Goal: Information Seeking & Learning: Learn about a topic

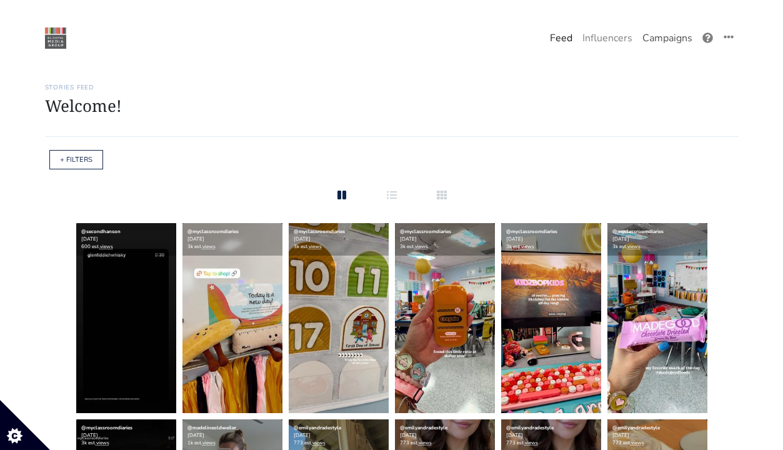
click at [672, 34] on link "Campaigns" at bounding box center [667, 38] width 60 height 25
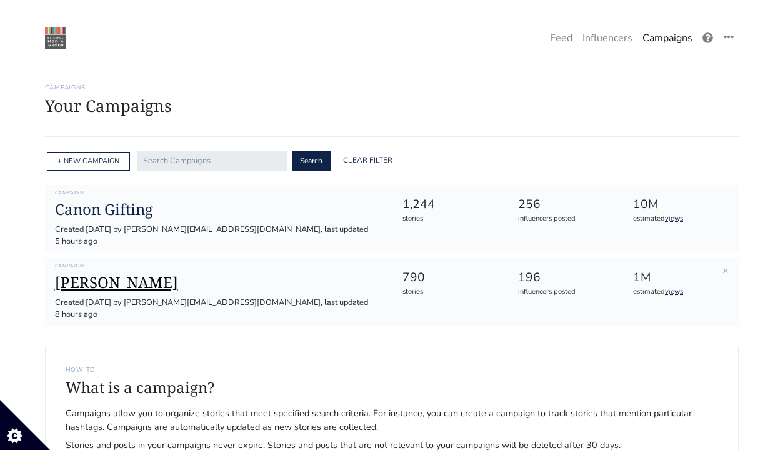
click at [116, 274] on h1 "[PERSON_NAME]" at bounding box center [218, 283] width 327 height 18
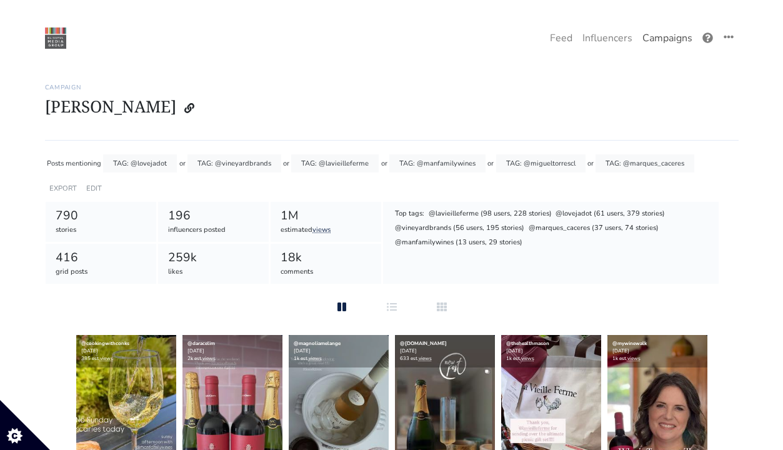
click at [688, 36] on link "Campaigns" at bounding box center [667, 38] width 60 height 25
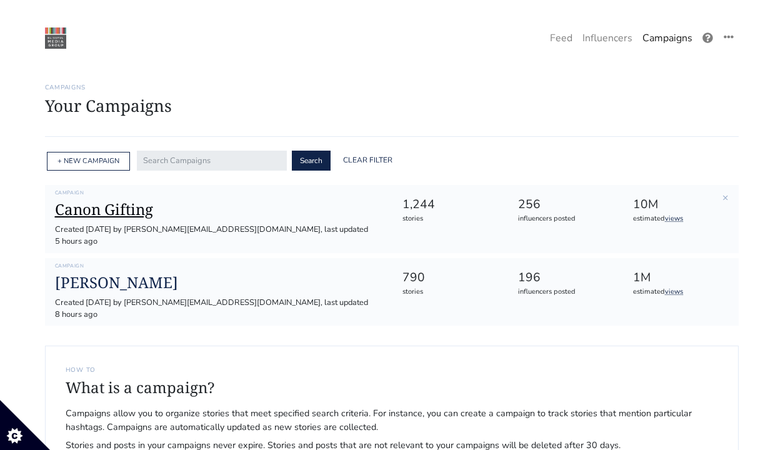
click at [136, 209] on h1 "Canon Gifting" at bounding box center [218, 210] width 327 height 18
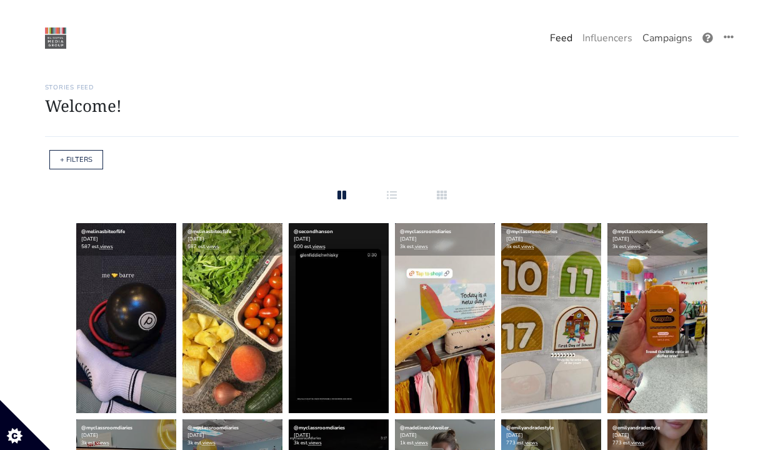
click at [682, 48] on link "Campaigns" at bounding box center [667, 38] width 60 height 25
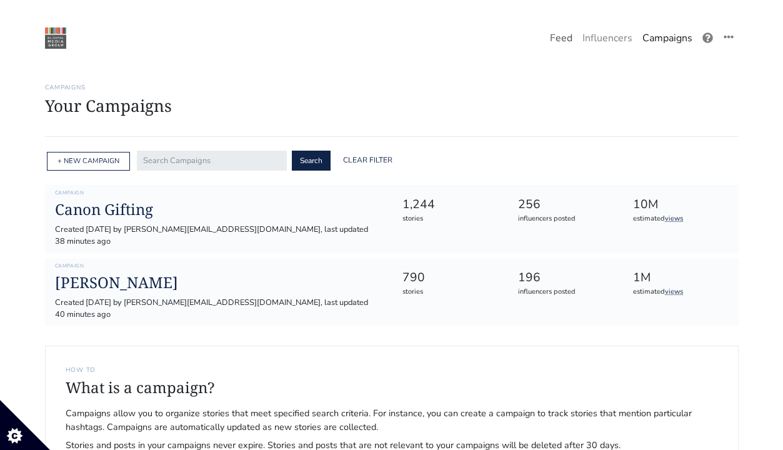
click at [552, 32] on link "Feed" at bounding box center [561, 38] width 32 height 25
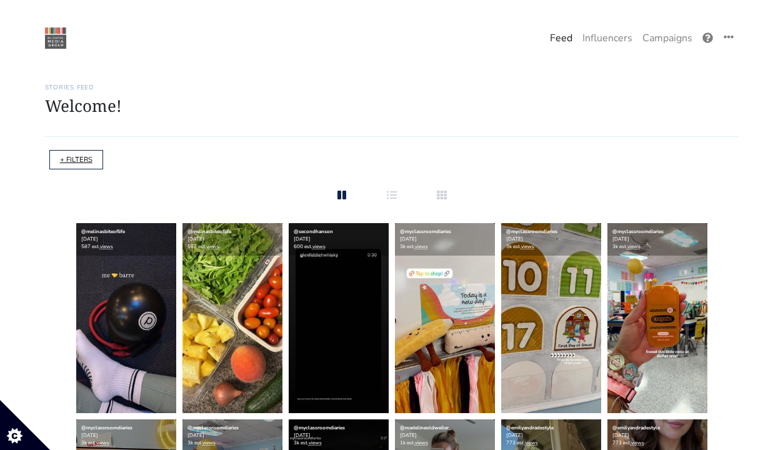
click at [74, 159] on link "+ FILTERS" at bounding box center [76, 159] width 32 height 9
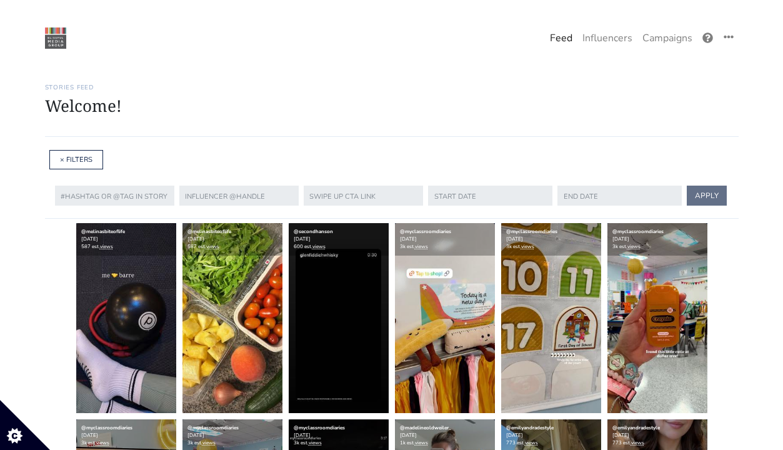
click at [252, 215] on div "APPLY" at bounding box center [392, 196] width 694 height 46
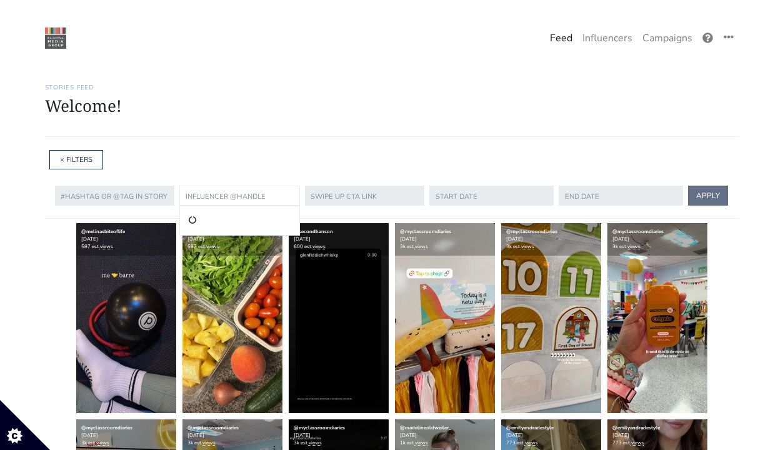
click at [251, 198] on input "text" at bounding box center [239, 196] width 121 height 20
paste input "onemonthtwocameras"
type input "onemonthtwocameras"
click at [688, 186] on button "APPLY" at bounding box center [708, 196] width 40 height 20
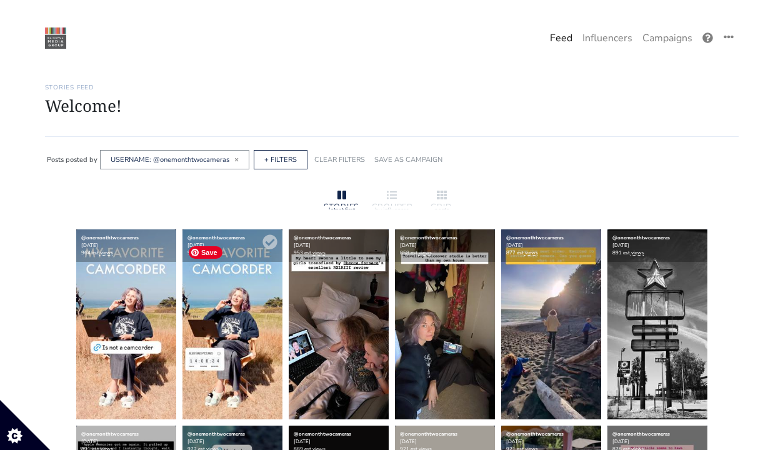
click at [214, 347] on img at bounding box center [232, 324] width 100 height 190
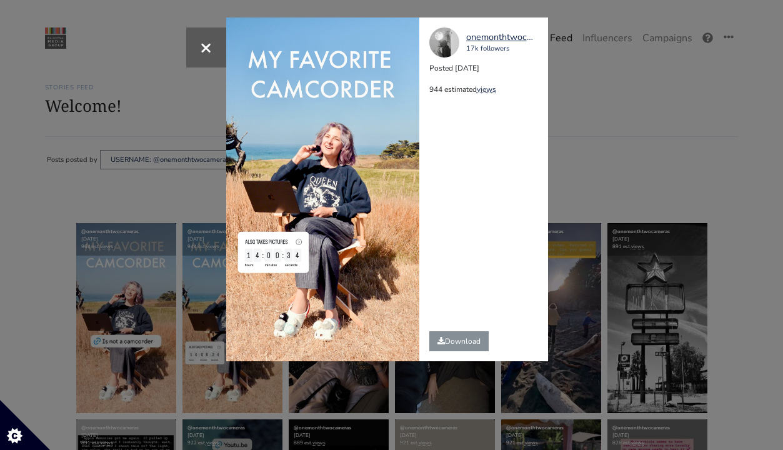
click at [194, 161] on div "× onemonthtwocameras 17k followers Posted 2025-08-16 944 estimated views" at bounding box center [391, 225] width 783 height 450
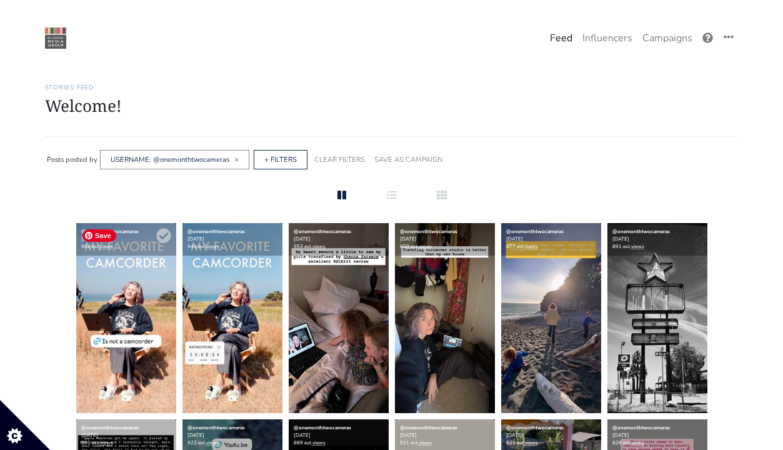
click at [162, 316] on img at bounding box center [126, 318] width 100 height 190
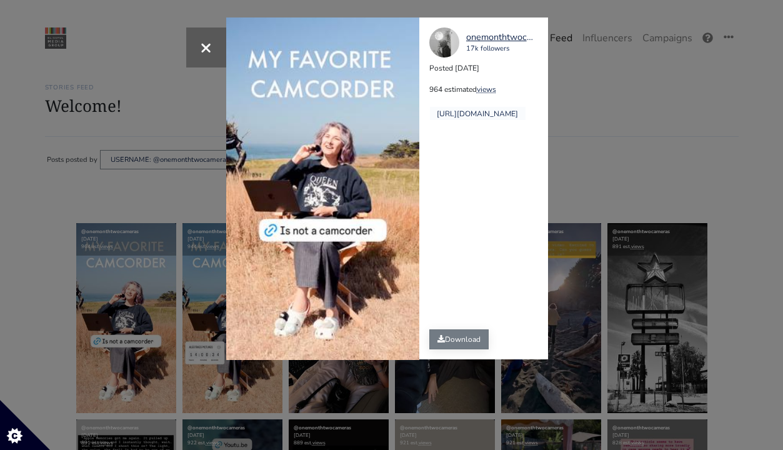
click at [467, 340] on link "Download" at bounding box center [458, 339] width 59 height 20
click at [617, 154] on div "× Your browser does not support HTML5 video. onemonthtwocameras 17k followers P…" at bounding box center [391, 225] width 783 height 450
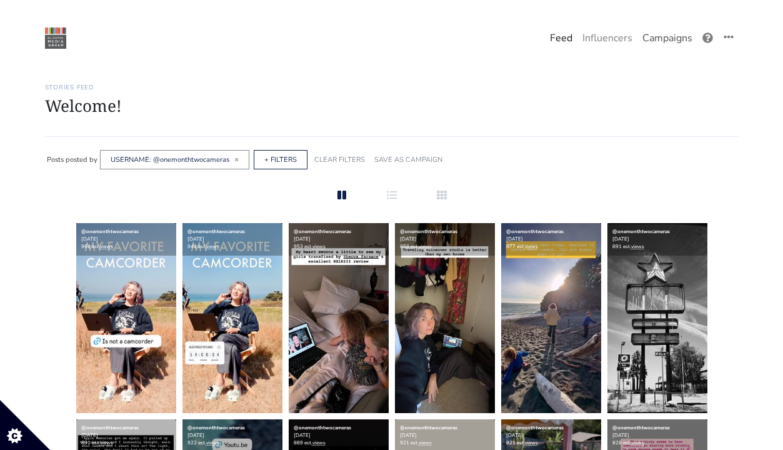
click at [670, 34] on link "Campaigns" at bounding box center [667, 38] width 60 height 25
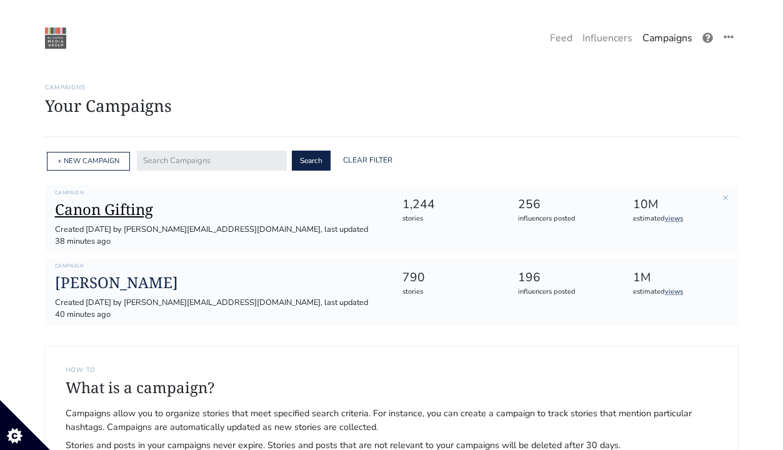
click at [127, 211] on h1 "Canon Gifting" at bounding box center [218, 210] width 327 height 18
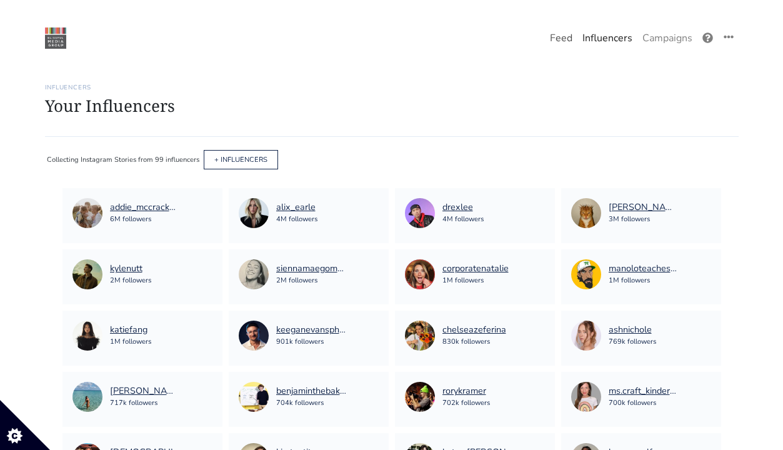
click at [565, 31] on link "Feed" at bounding box center [561, 38] width 32 height 25
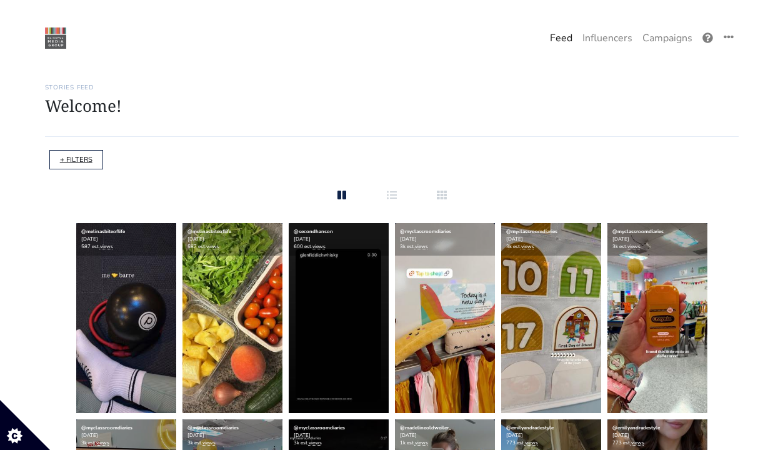
click at [67, 161] on link "+ FILTERS" at bounding box center [76, 159] width 32 height 9
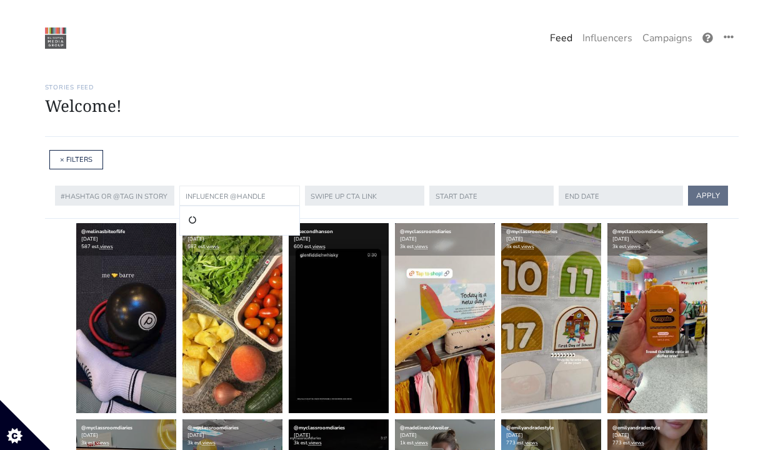
click at [259, 204] on input "text" at bounding box center [239, 196] width 121 height 20
type input "thebeekid"
click at [688, 186] on button "APPLY" at bounding box center [708, 196] width 40 height 20
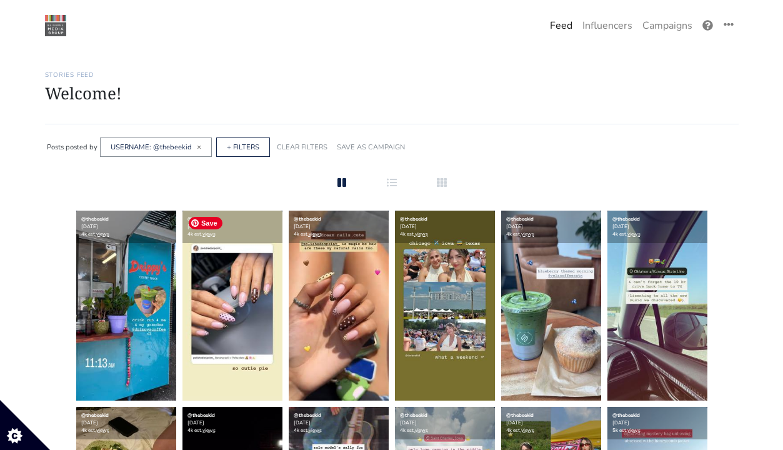
scroll to position [6, 0]
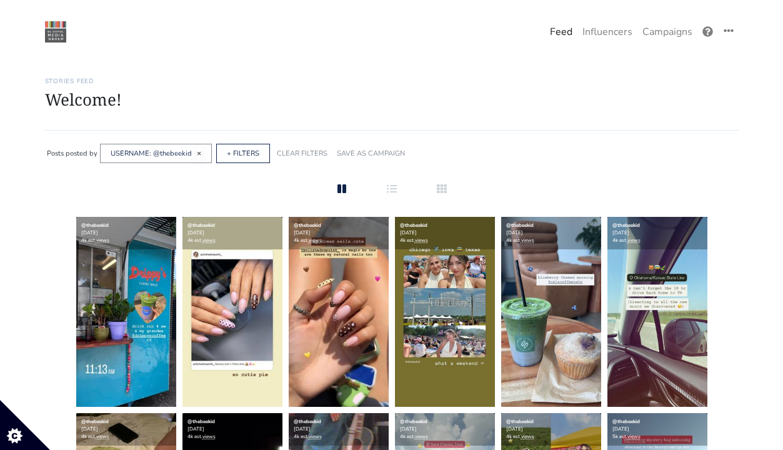
click at [197, 151] on span "×" at bounding box center [199, 153] width 4 height 10
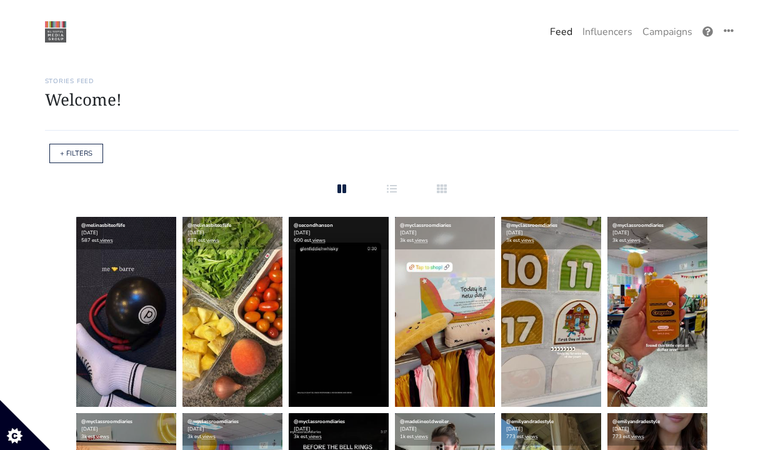
click at [55, 146] on div "+ FILTERS" at bounding box center [76, 153] width 54 height 19
click at [65, 146] on div "+ FILTERS" at bounding box center [76, 153] width 54 height 19
click at [71, 150] on link "+ FILTERS" at bounding box center [76, 153] width 32 height 9
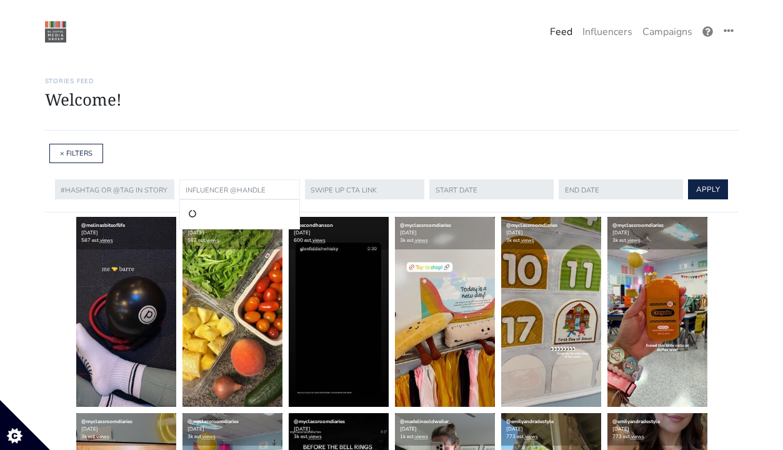
click at [220, 186] on input "text" at bounding box center [239, 189] width 121 height 20
paste input "[PERSON_NAME][DOMAIN_NAME]"
type input "[PERSON_NAME][DOMAIN_NAME]"
click at [238, 211] on li "@[PERSON_NAME][DOMAIN_NAME]" at bounding box center [239, 214] width 104 height 15
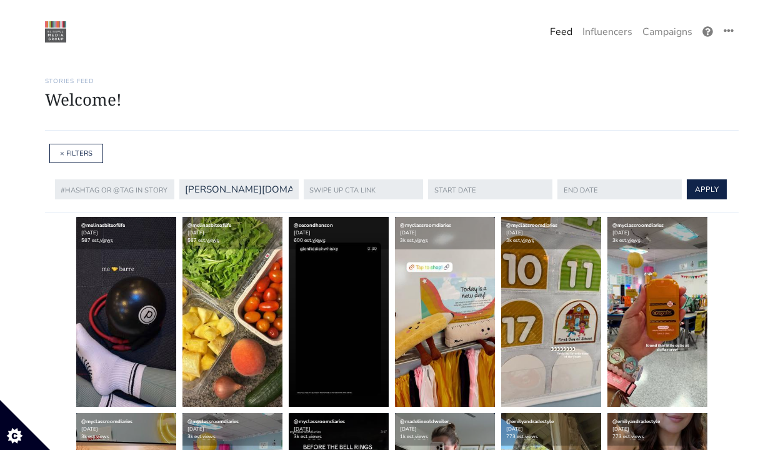
click at [694, 176] on div "@gugliotta.one gugliotta.one APPLY" at bounding box center [392, 190] width 694 height 46
click at [697, 181] on button "APPLY" at bounding box center [707, 189] width 40 height 20
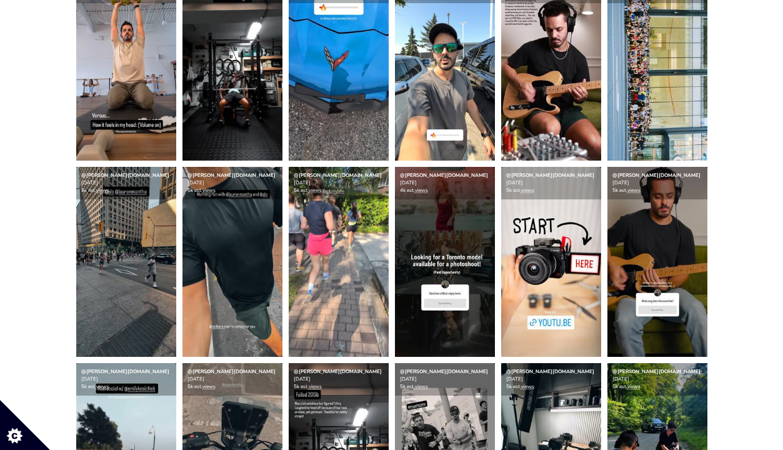
scroll to position [451, 0]
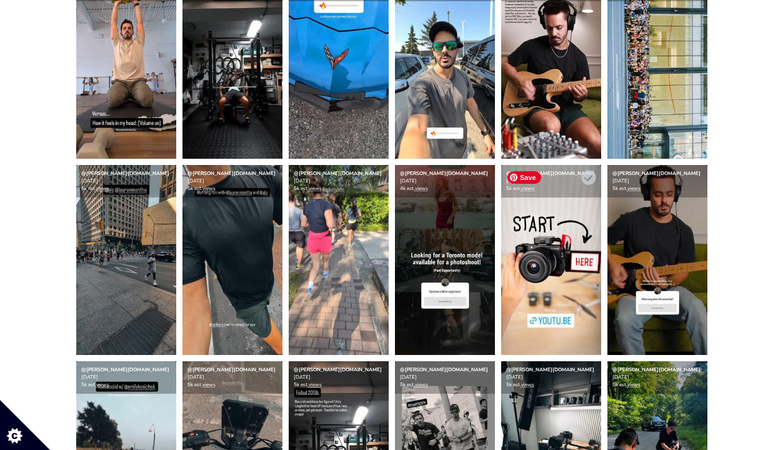
click at [537, 278] on img at bounding box center [551, 260] width 100 height 190
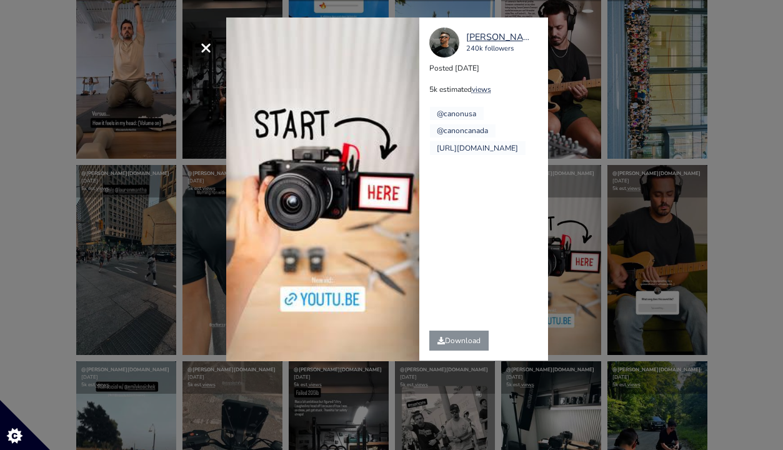
click at [704, 187] on div "× Your browser does not support HTML5 video. gugliotta.one 240k followers Poste…" at bounding box center [391, 225] width 783 height 450
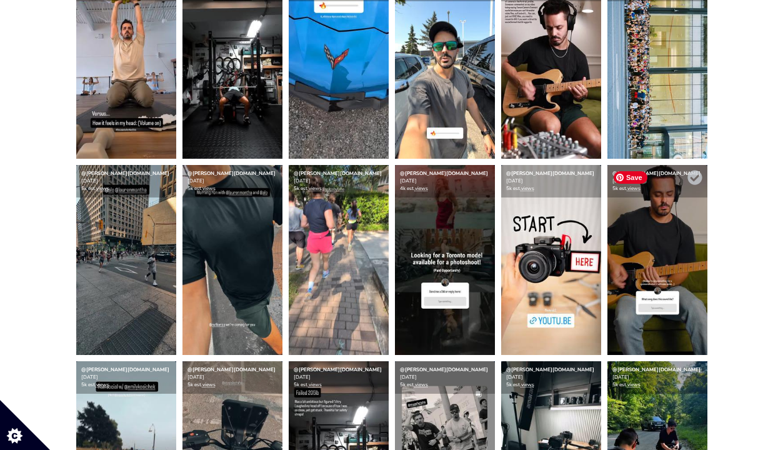
scroll to position [455, 0]
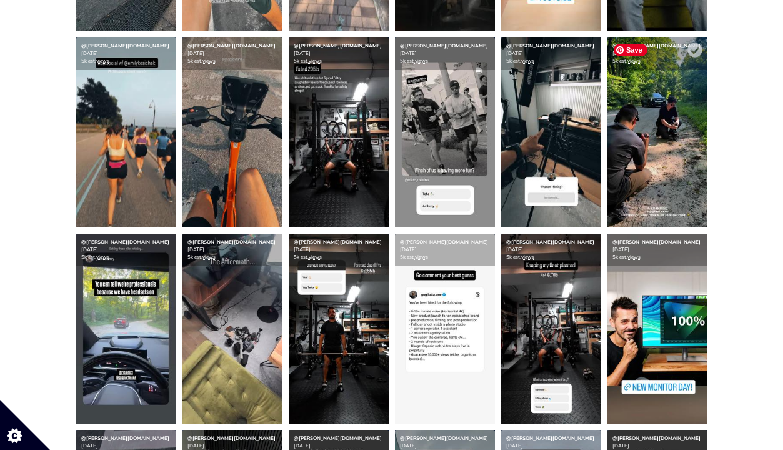
scroll to position [776, 0]
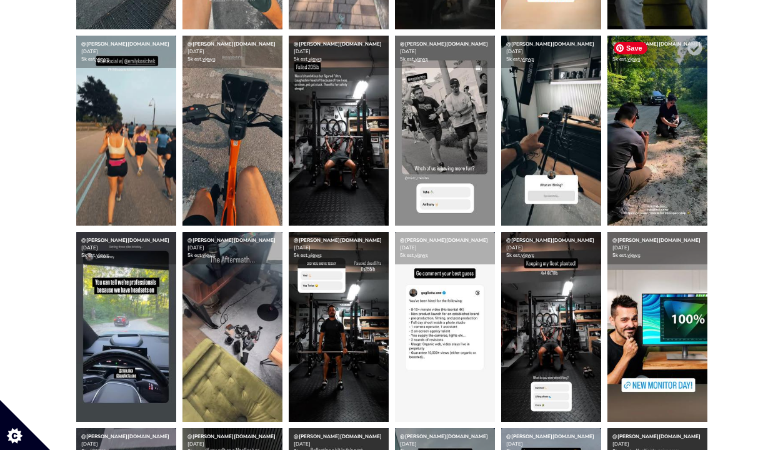
click at [644, 141] on img at bounding box center [657, 131] width 100 height 190
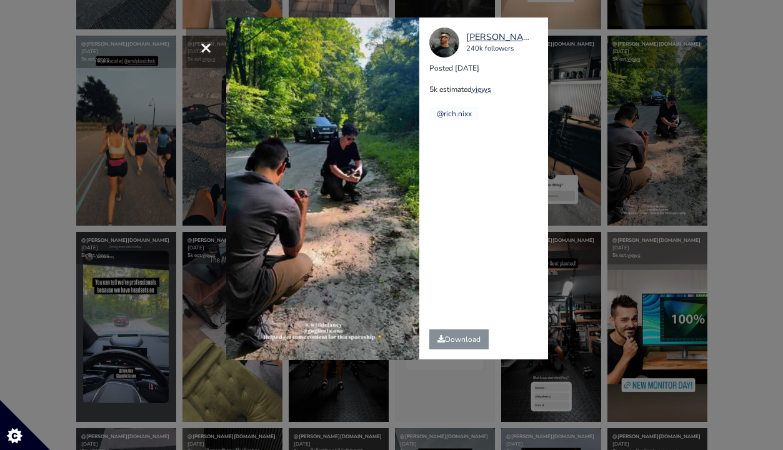
click at [631, 187] on div "× Your browser does not support HTML5 video. gugliotta.one 240k followers Poste…" at bounding box center [391, 225] width 783 height 450
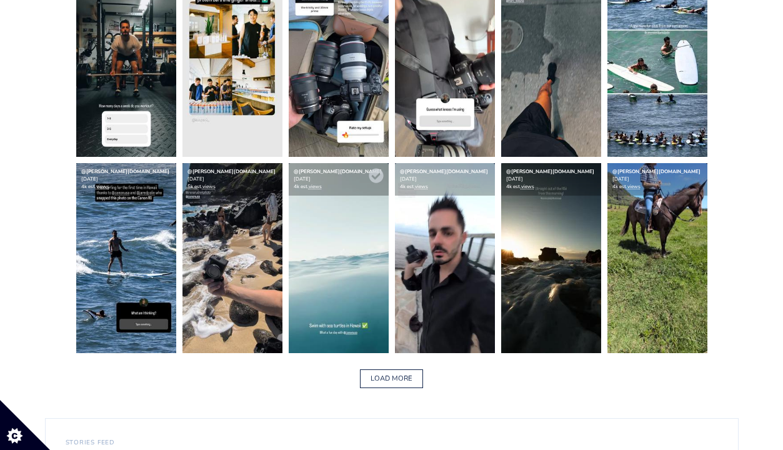
scroll to position [1841, 0]
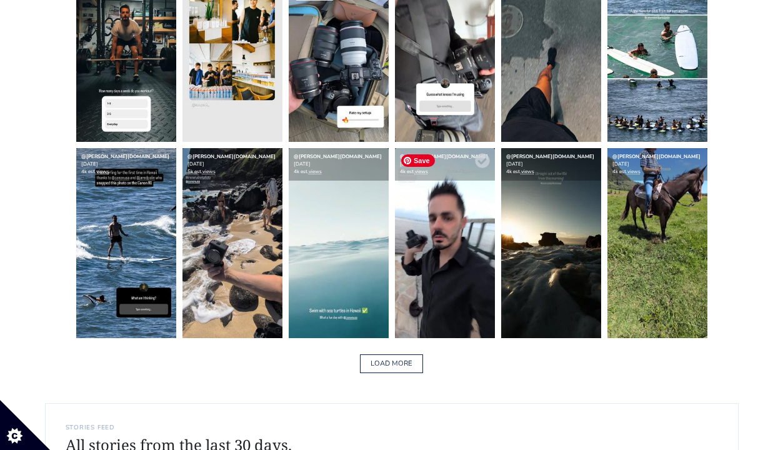
click at [446, 260] on img at bounding box center [445, 243] width 100 height 190
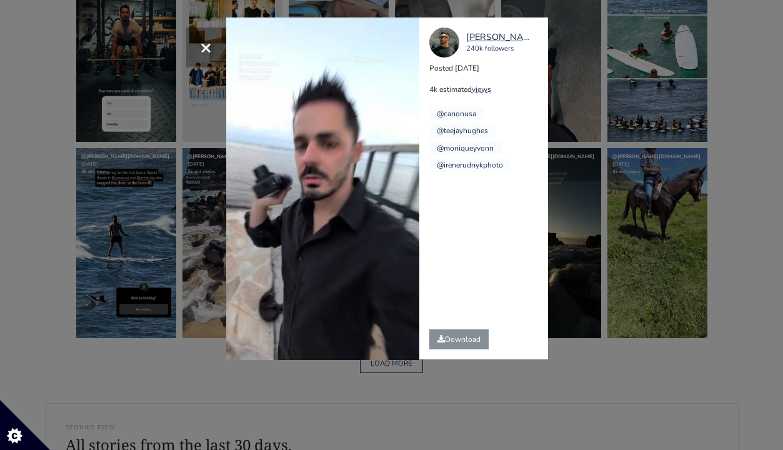
click at [594, 163] on div "× Your browser does not support HTML5 video. gugliotta.one 240k followers Poste…" at bounding box center [391, 225] width 783 height 450
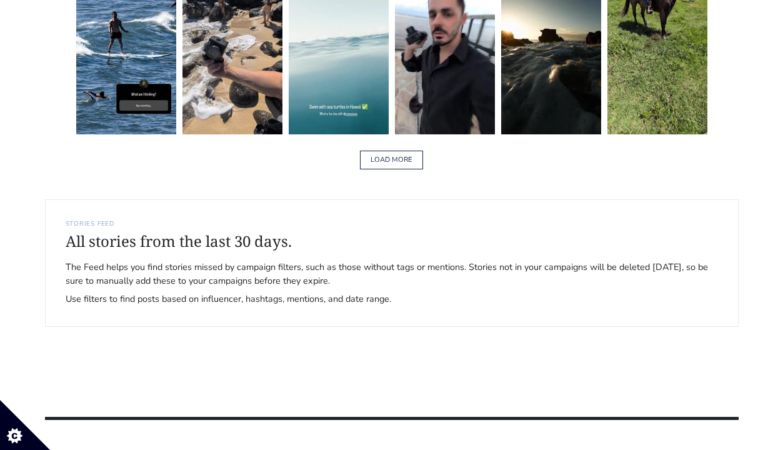
scroll to position [2046, 0]
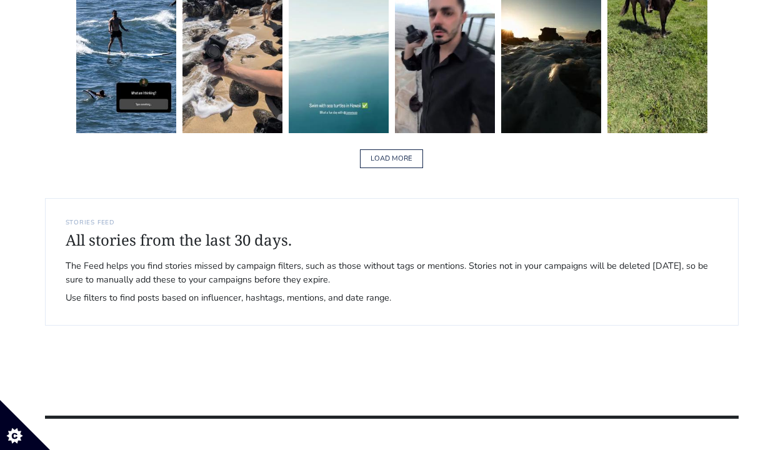
click at [473, 86] on img at bounding box center [445, 38] width 100 height 190
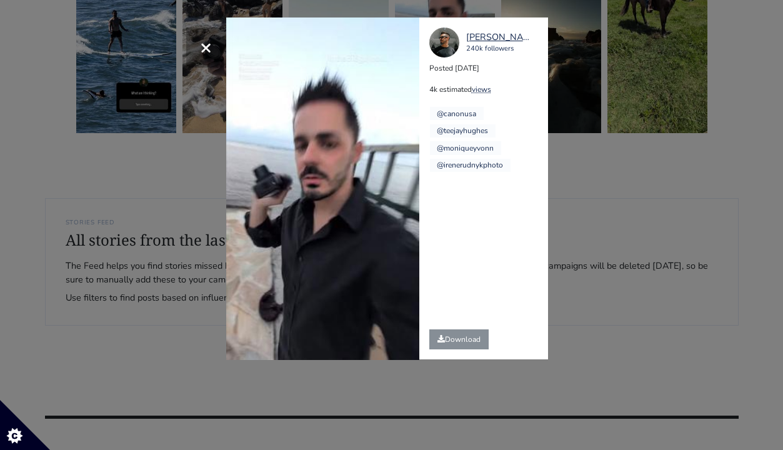
click at [600, 197] on div "× Your browser does not support HTML5 video. gugliotta.one 240k followers Poste…" at bounding box center [391, 225] width 783 height 450
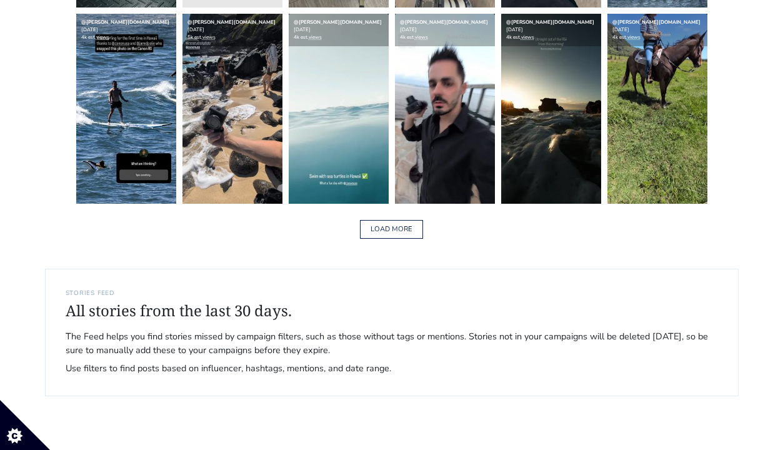
scroll to position [1917, 0]
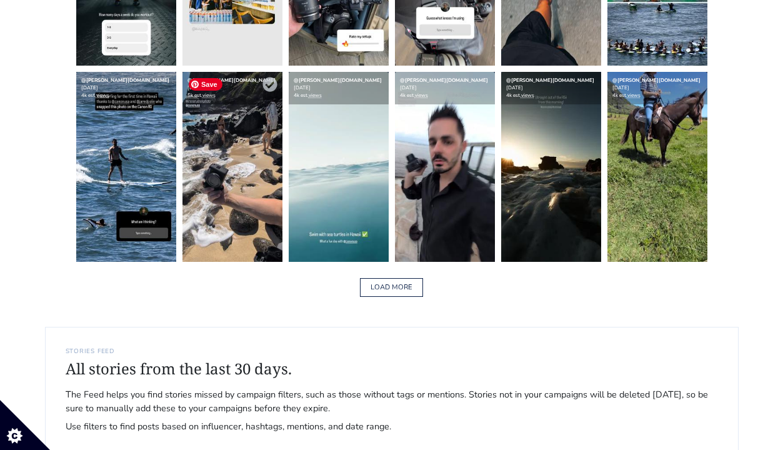
click at [249, 221] on img at bounding box center [232, 167] width 100 height 190
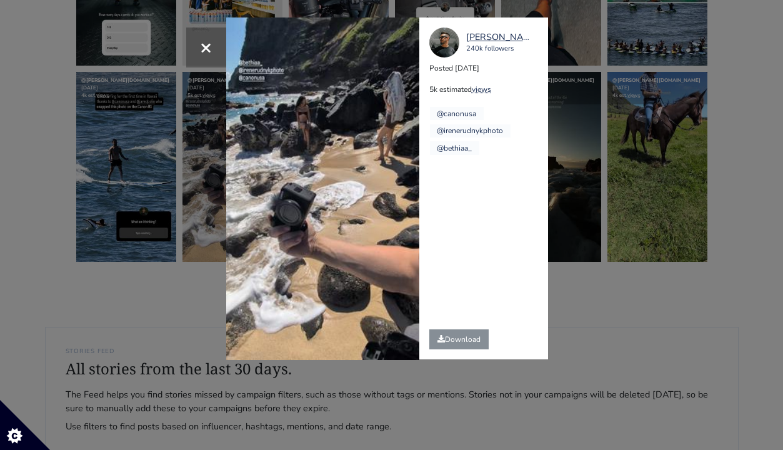
click at [633, 202] on div "× Your browser does not support HTML5 video. gugliotta.one 240k followers Poste…" at bounding box center [391, 225] width 783 height 450
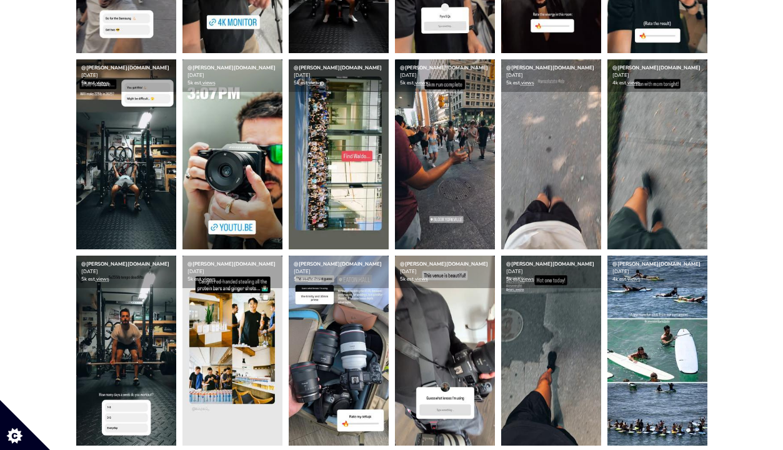
scroll to position [1528, 0]
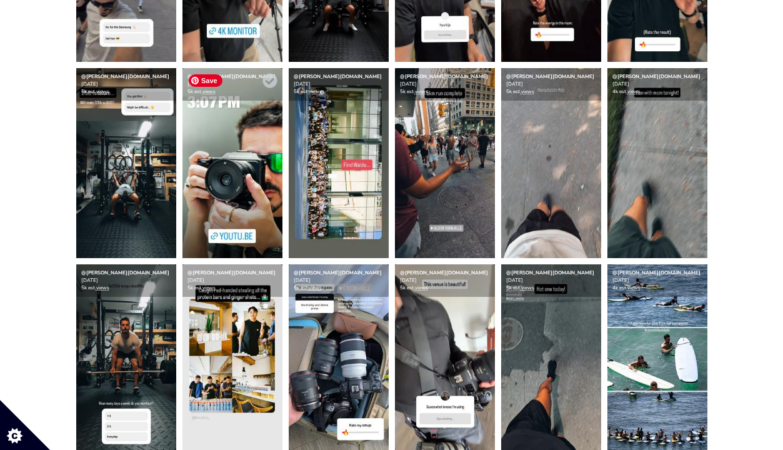
click at [247, 164] on img at bounding box center [232, 163] width 100 height 190
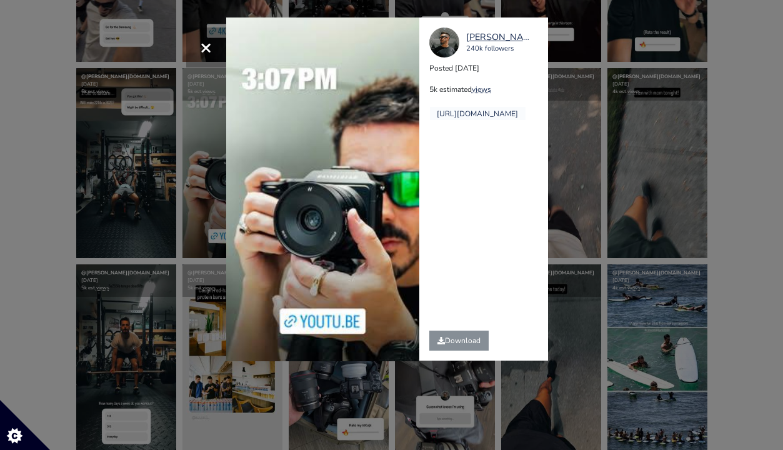
click at [618, 144] on div "× Your browser does not support HTML5 video. gugliotta.one 240k followers Poste…" at bounding box center [391, 225] width 783 height 450
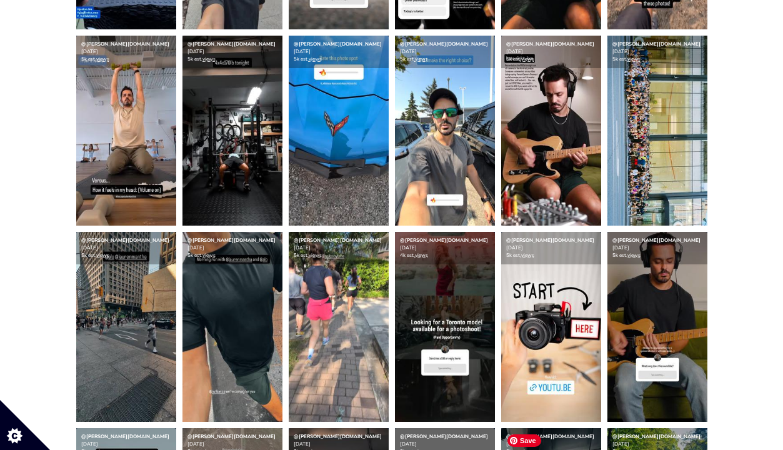
scroll to position [360, 0]
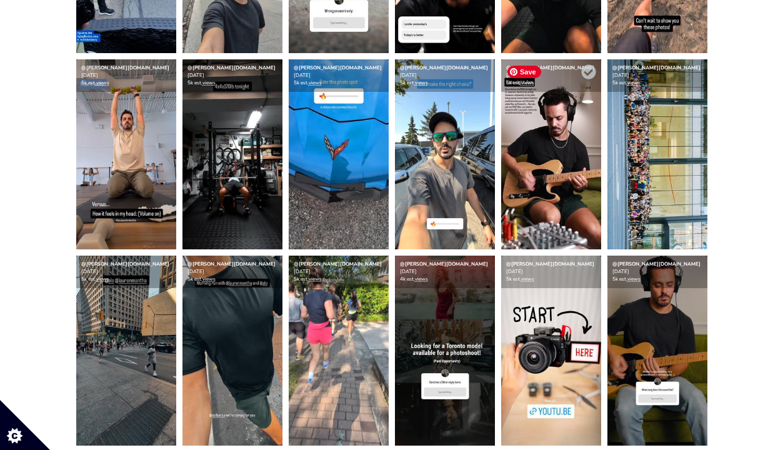
click at [537, 163] on img at bounding box center [551, 154] width 100 height 190
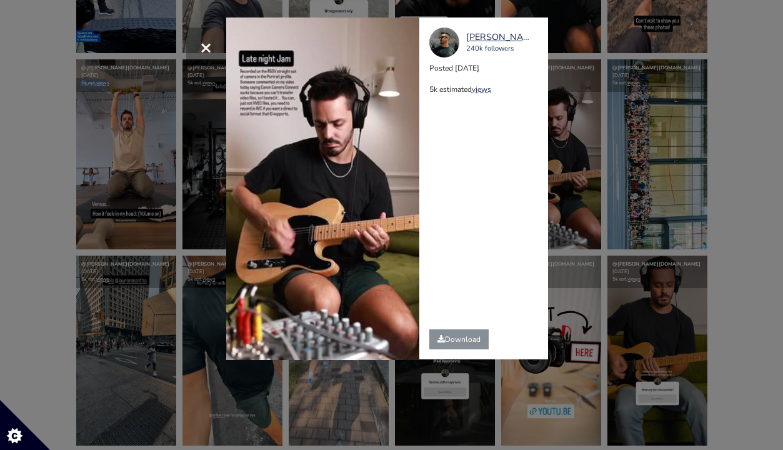
click at [596, 152] on div "× Your browser does not support HTML5 video. gugliotta.one 240k followers Poste…" at bounding box center [391, 225] width 783 height 450
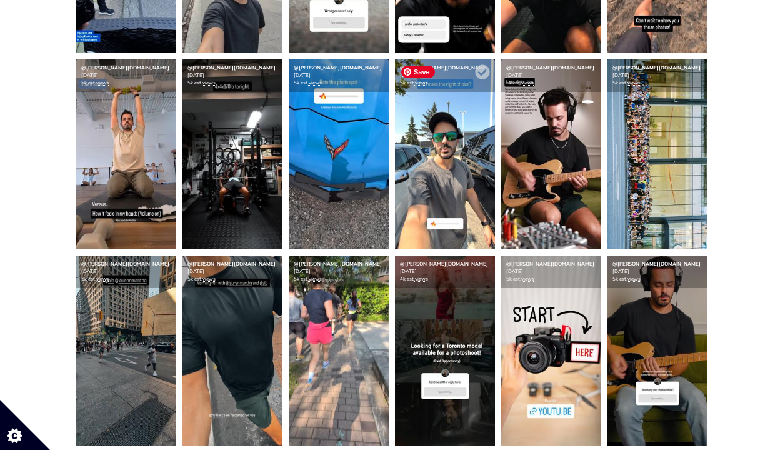
click at [452, 165] on img at bounding box center [445, 154] width 100 height 190
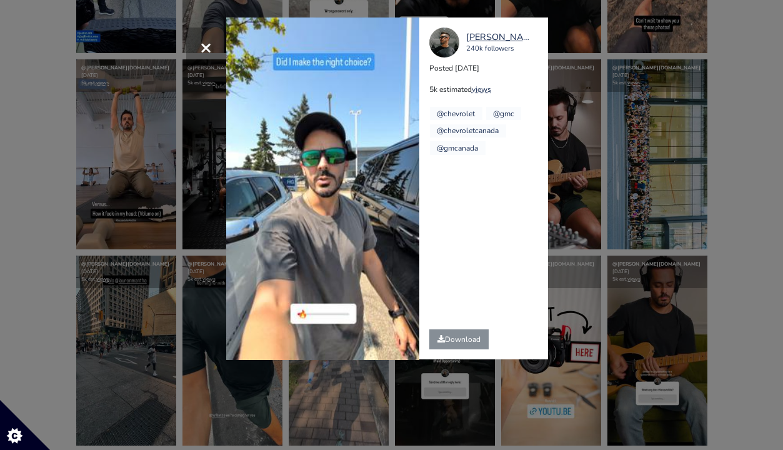
click at [604, 163] on div "× Your browser does not support HTML5 video. gugliotta.one 240k followers Poste…" at bounding box center [391, 225] width 783 height 450
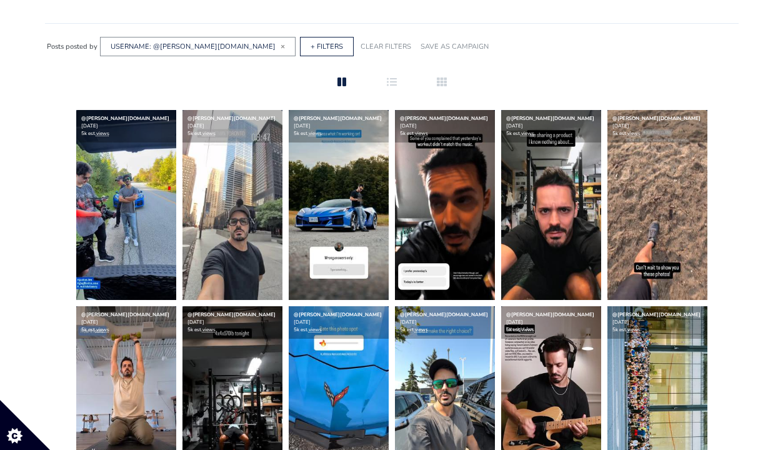
scroll to position [81, 0]
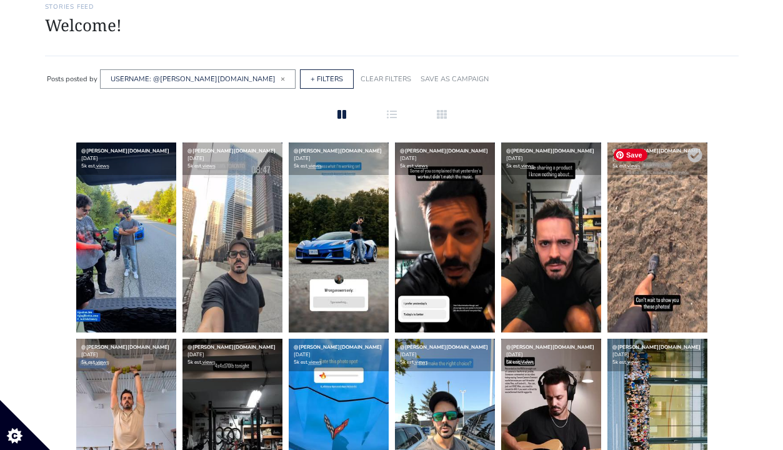
click at [688, 282] on img at bounding box center [657, 237] width 100 height 190
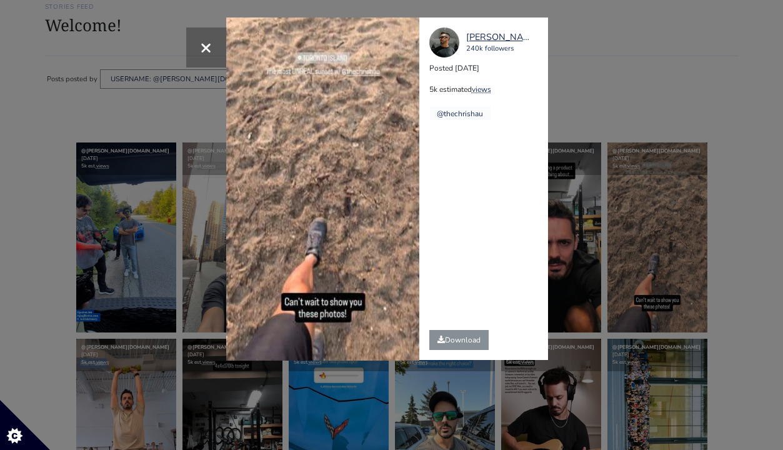
click at [122, 256] on div "× Your browser does not support HTML5 video. gugliotta.one 240k followers Poste…" at bounding box center [391, 225] width 783 height 450
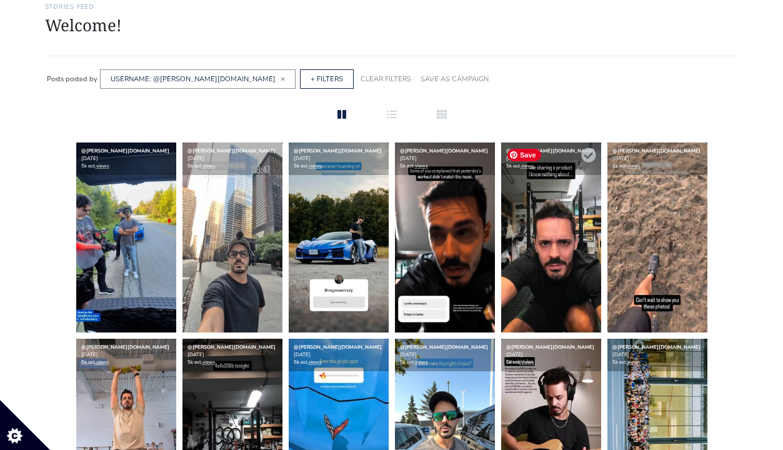
click at [537, 282] on img at bounding box center [551, 237] width 100 height 190
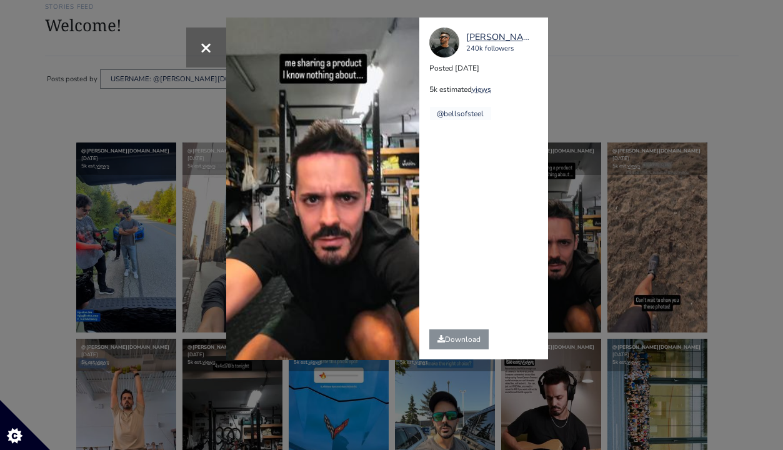
click at [578, 241] on div "× Your browser does not support HTML5 video. gugliotta.one 240k followers Poste…" at bounding box center [391, 225] width 783 height 450
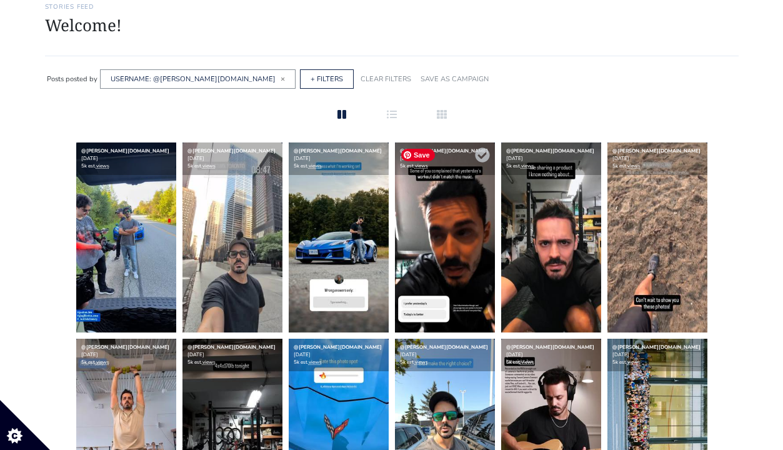
click at [448, 262] on img at bounding box center [445, 237] width 100 height 190
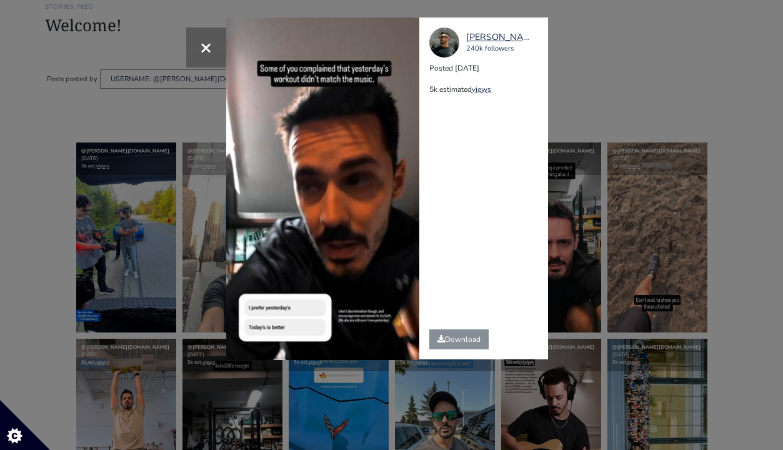
click at [688, 132] on div "× Your browser does not support HTML5 video. gugliotta.one 240k followers Poste…" at bounding box center [391, 225] width 783 height 450
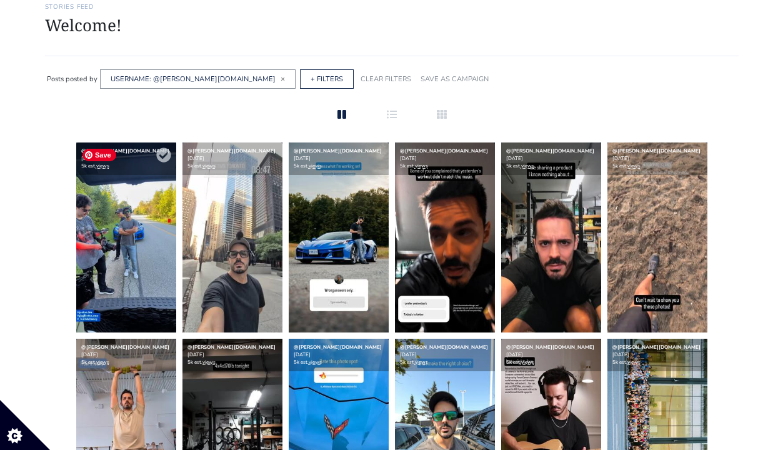
click at [118, 257] on img at bounding box center [126, 237] width 100 height 190
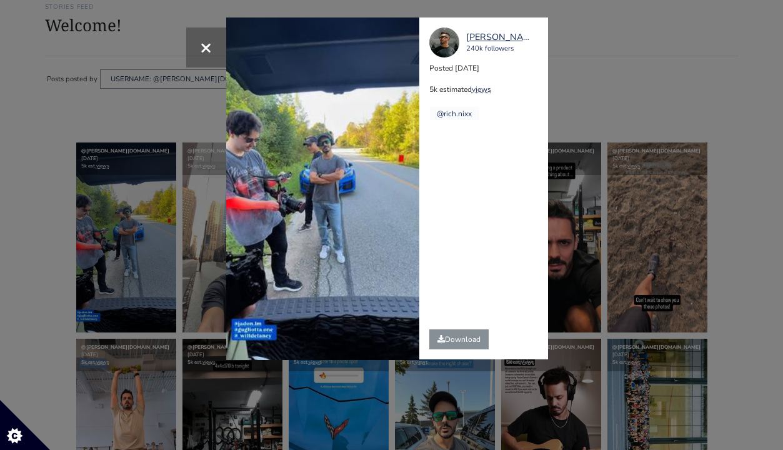
click at [129, 291] on div "× Your browser does not support HTML5 video. gugliotta.one 240k followers Poste…" at bounding box center [391, 225] width 783 height 450
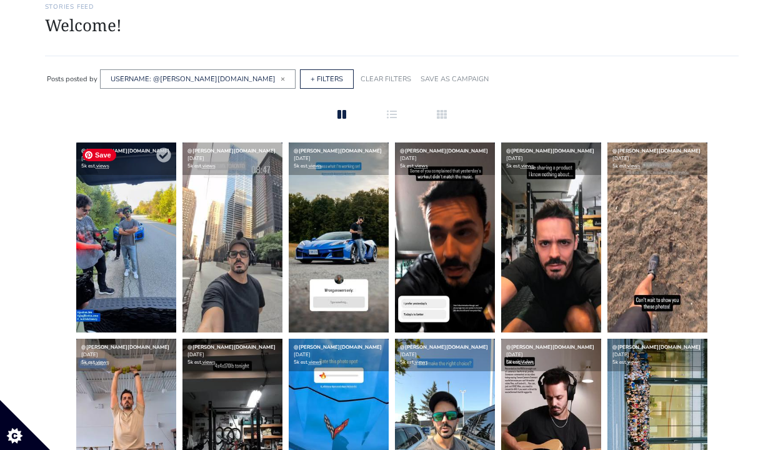
click at [131, 231] on img at bounding box center [126, 237] width 100 height 190
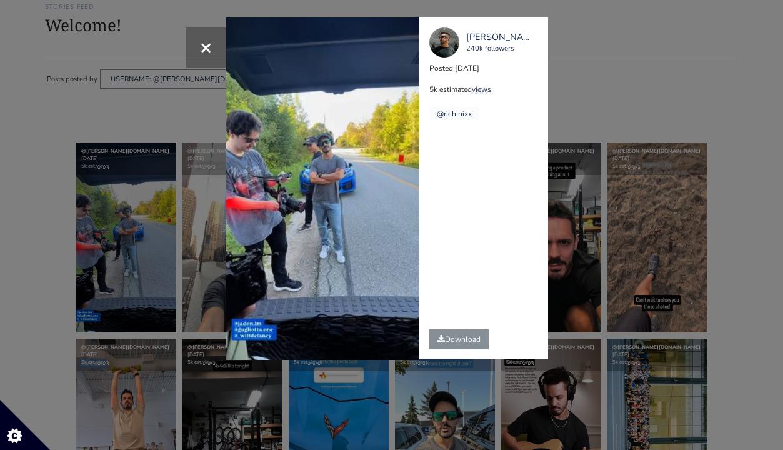
click at [330, 170] on video "Your browser does not support HTML5 video." at bounding box center [322, 188] width 193 height 342
click at [296, 190] on video "Your browser does not support HTML5 video." at bounding box center [322, 188] width 193 height 342
click at [615, 197] on div "× Your browser does not support HTML5 video. gugliotta.one 240k followers Poste…" at bounding box center [391, 225] width 783 height 450
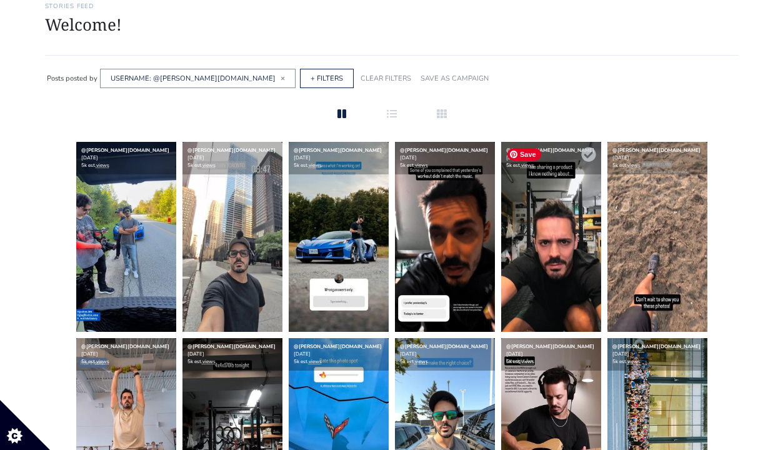
scroll to position [0, 0]
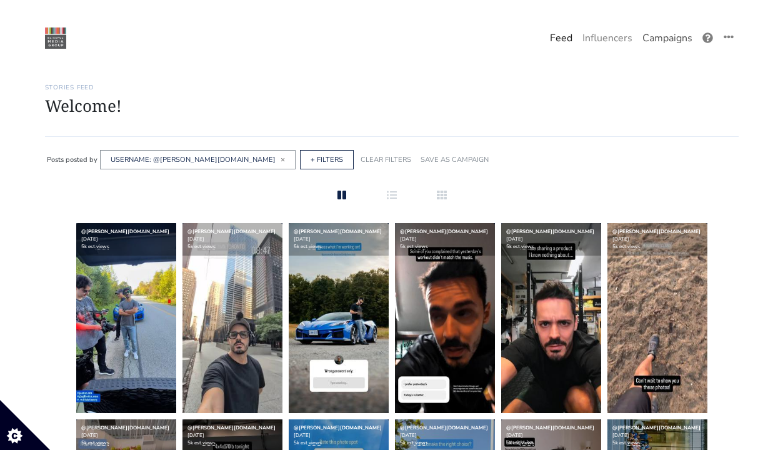
click at [643, 44] on link "Campaigns" at bounding box center [667, 38] width 60 height 25
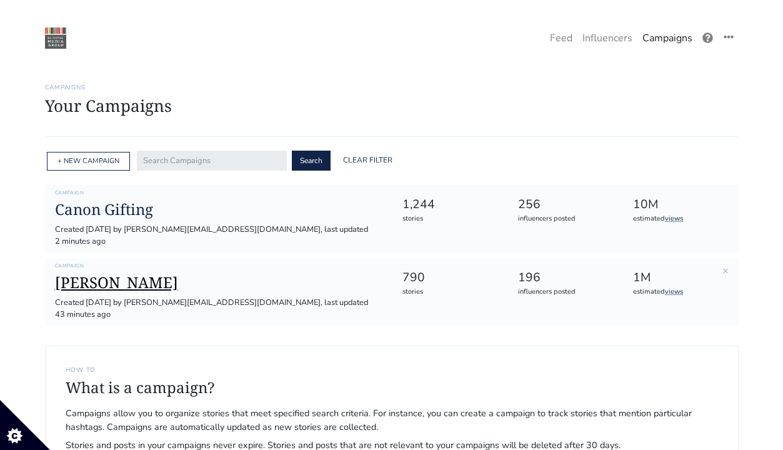
click at [122, 274] on h1 "[PERSON_NAME]" at bounding box center [218, 283] width 327 height 18
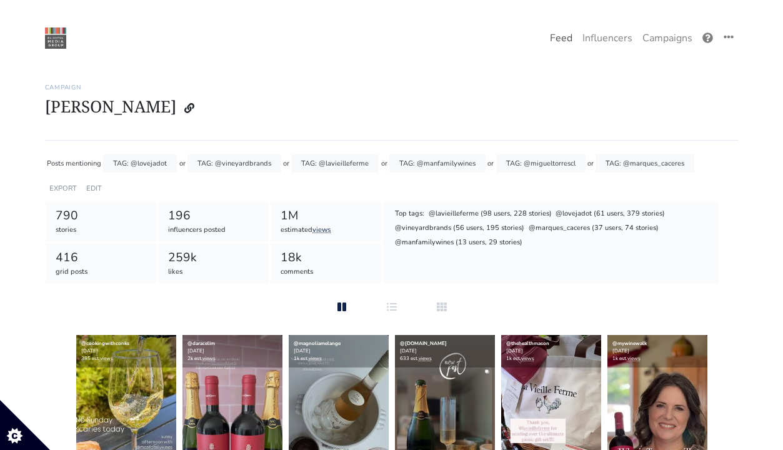
click at [576, 29] on link "Feed" at bounding box center [561, 38] width 32 height 25
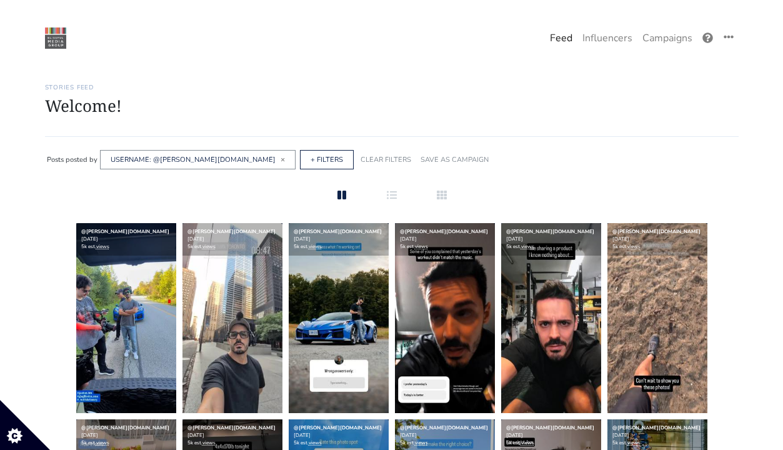
click at [574, 34] on link "Feed" at bounding box center [561, 38] width 32 height 25
click at [601, 34] on link "Influencers" at bounding box center [607, 38] width 60 height 25
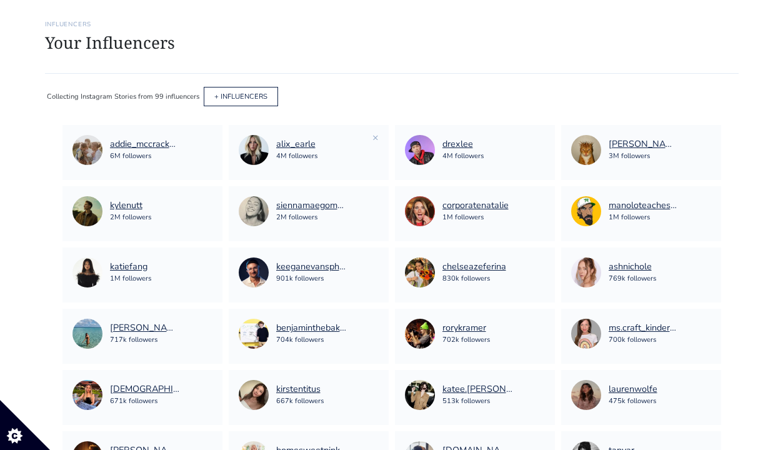
scroll to position [56, 0]
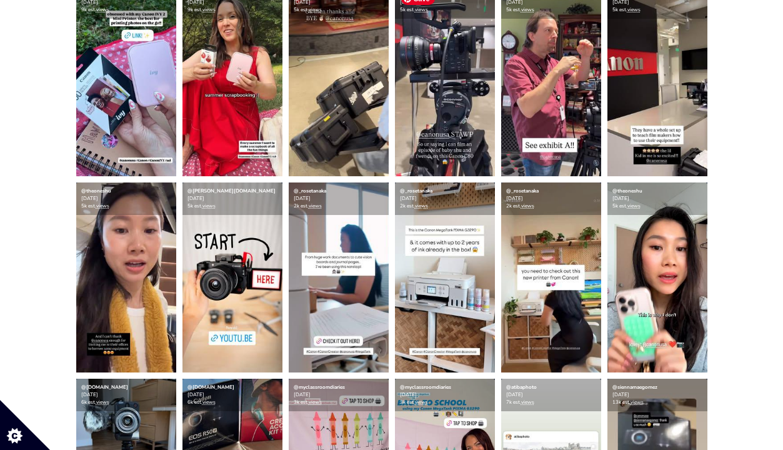
scroll to position [127, 0]
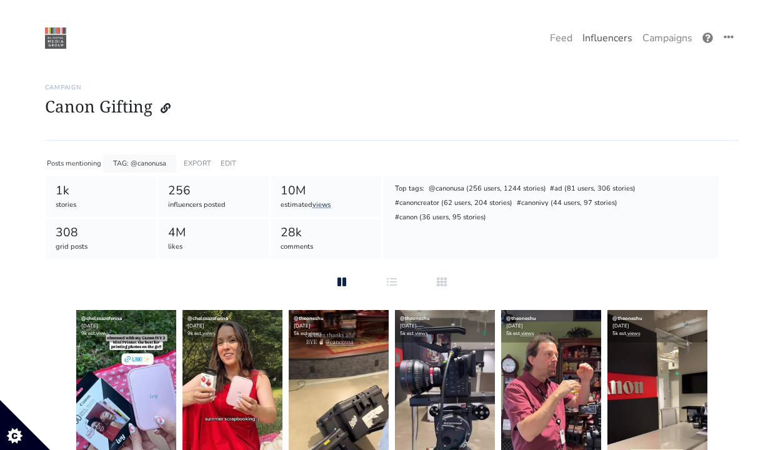
click at [615, 31] on link "Influencers" at bounding box center [607, 38] width 60 height 25
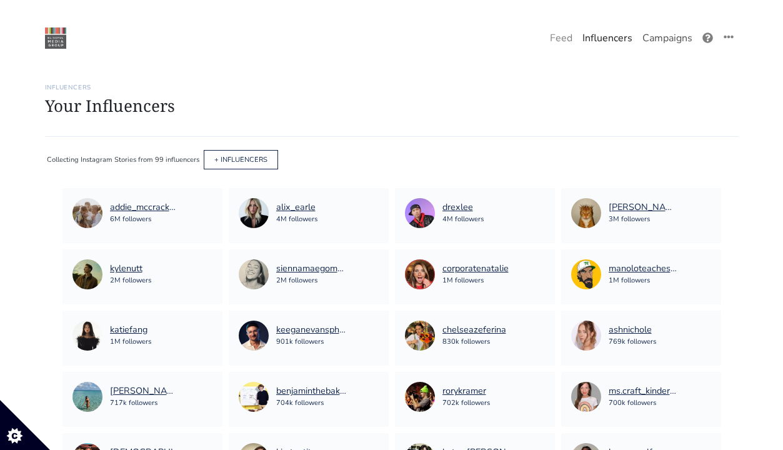
click at [680, 40] on link "Campaigns" at bounding box center [667, 38] width 60 height 25
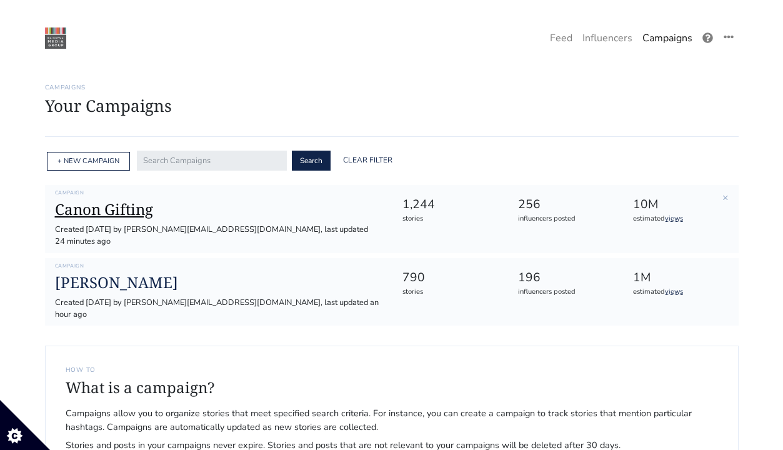
click at [122, 213] on h1 "Canon Gifting" at bounding box center [218, 210] width 327 height 18
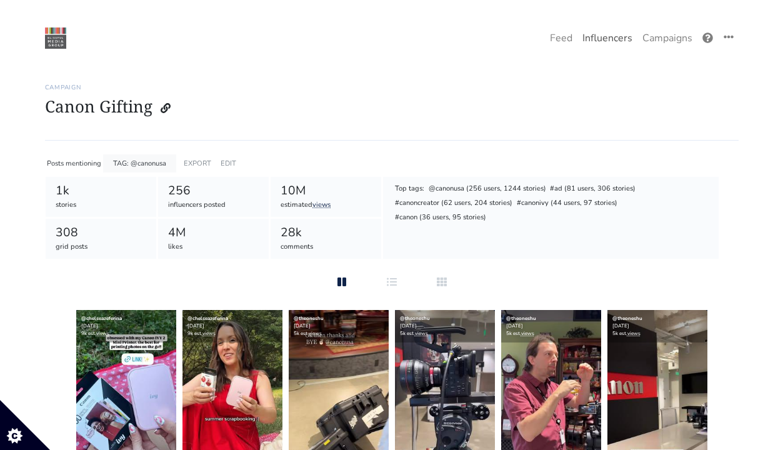
click at [607, 49] on link "Influencers" at bounding box center [607, 38] width 60 height 25
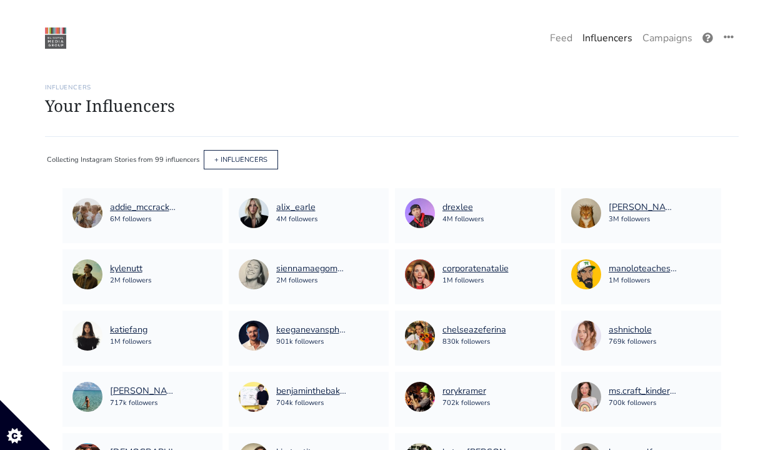
click at [244, 164] on div "+ INFLUENCERS" at bounding box center [241, 159] width 74 height 19
click at [245, 159] on link "+ INFLUENCERS" at bounding box center [240, 159] width 53 height 9
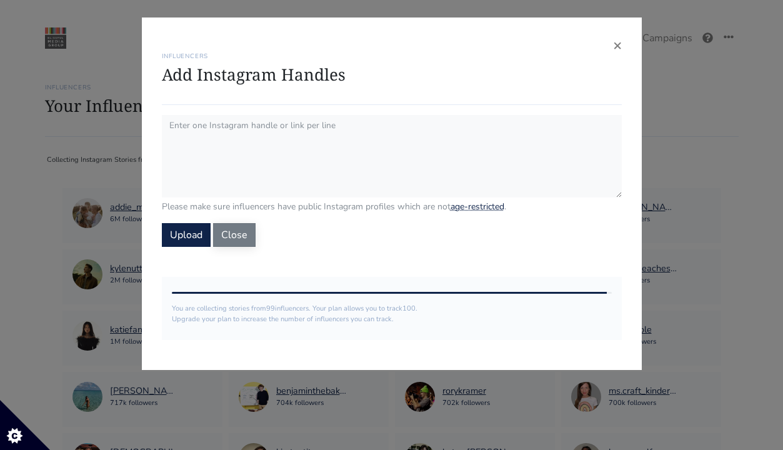
click at [235, 242] on button "Close" at bounding box center [234, 235] width 42 height 24
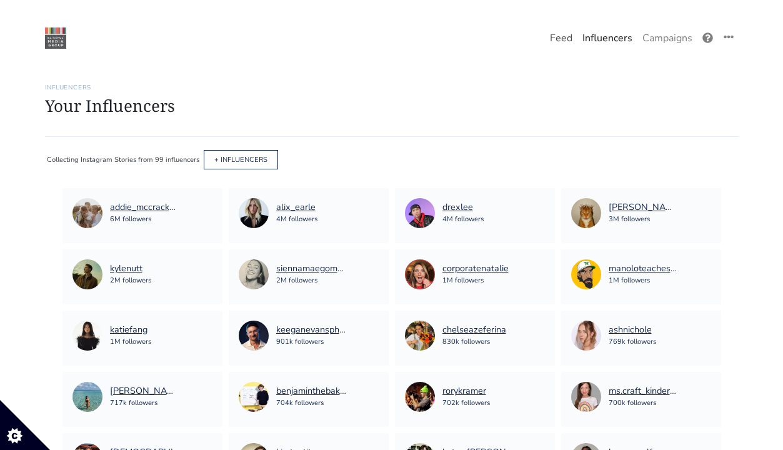
click at [556, 34] on link "Feed" at bounding box center [561, 38] width 32 height 25
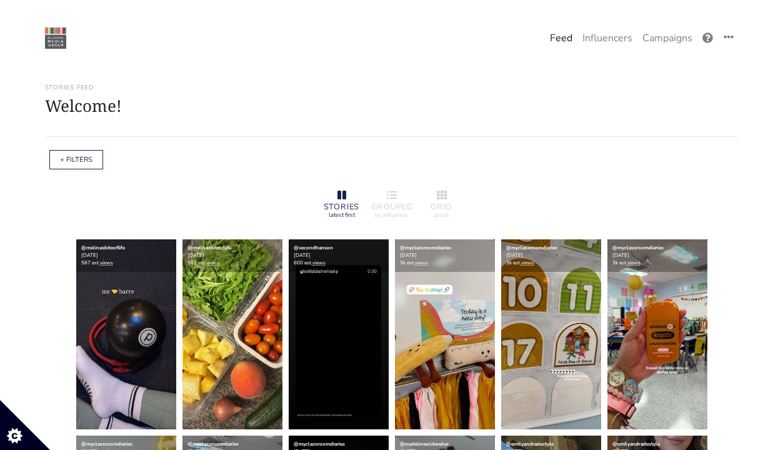
click at [81, 150] on div "+ FILTERS" at bounding box center [76, 159] width 54 height 19
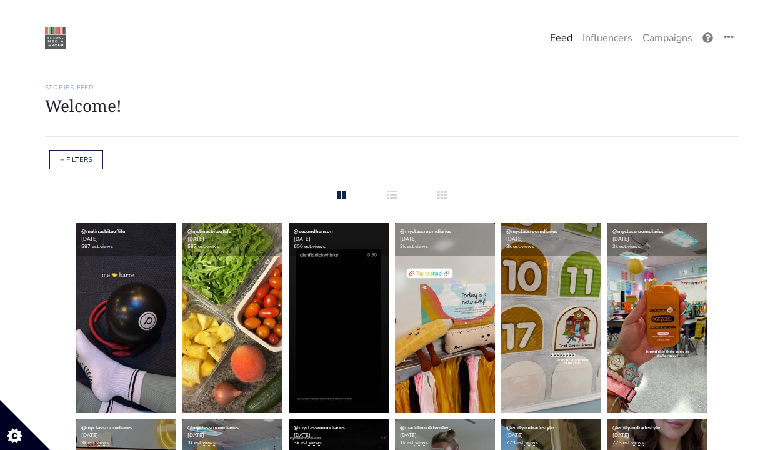
click at [81, 153] on div "+ FILTERS" at bounding box center [76, 159] width 54 height 19
click at [76, 164] on link "+ FILTERS" at bounding box center [76, 159] width 32 height 9
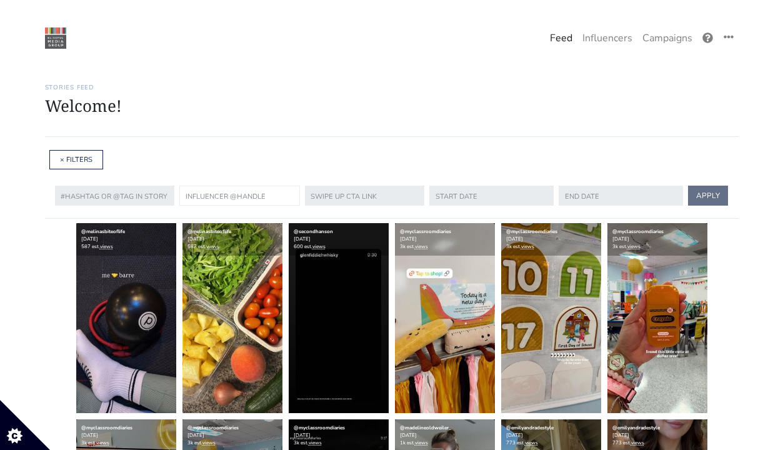
click at [196, 198] on input "text" at bounding box center [239, 196] width 121 height 20
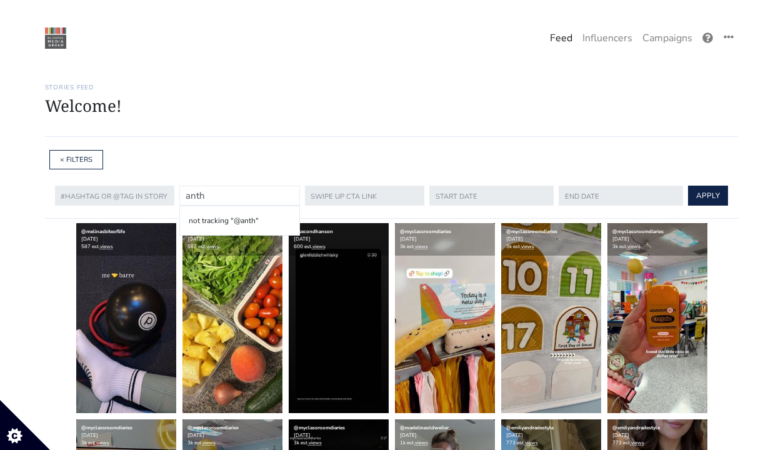
type input "g"
type input "anth"
click at [594, 26] on link "Influencers" at bounding box center [607, 38] width 60 height 25
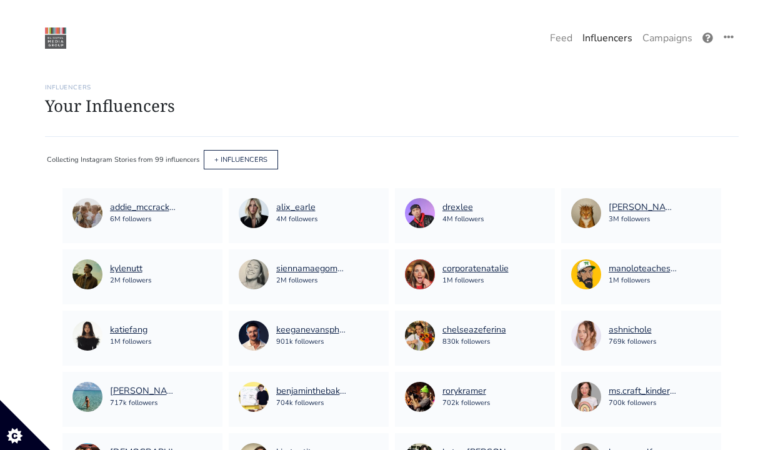
scroll to position [965, 0]
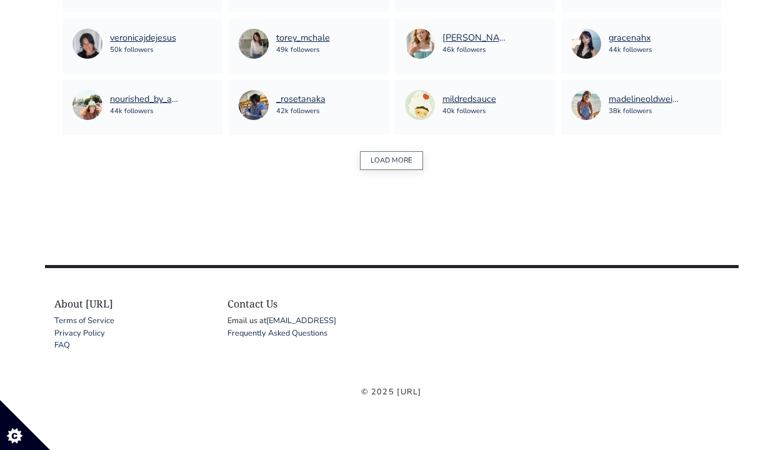
click at [404, 157] on button "LOAD MORE" at bounding box center [391, 160] width 63 height 19
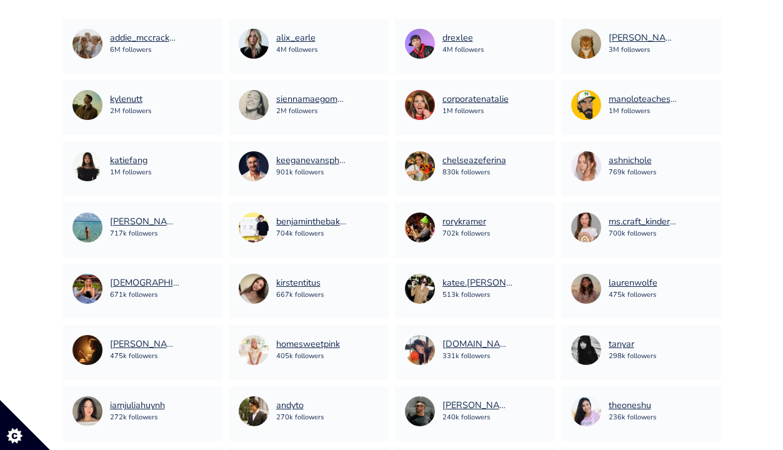
scroll to position [0, 0]
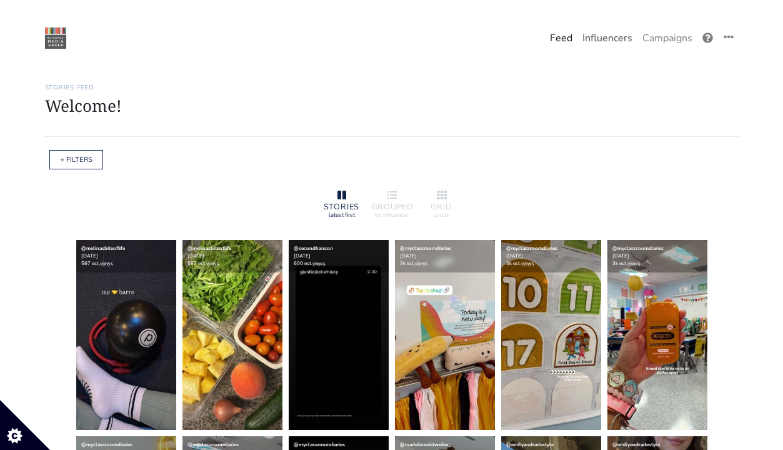
click at [618, 40] on link "Influencers" at bounding box center [607, 38] width 60 height 25
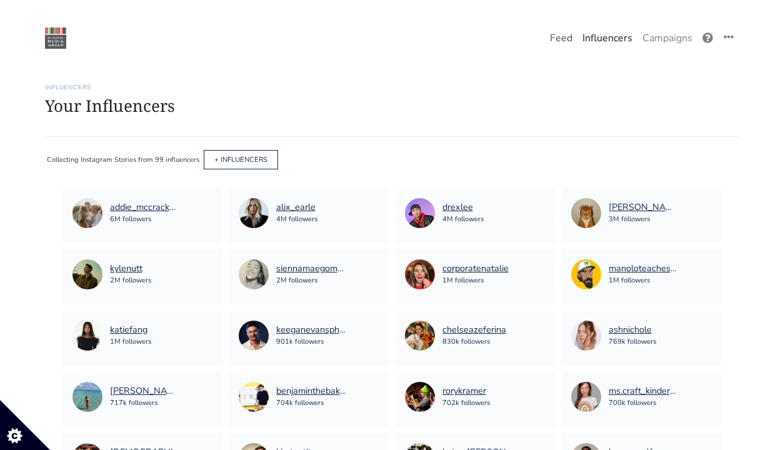
click at [551, 39] on link "Feed" at bounding box center [561, 38] width 32 height 25
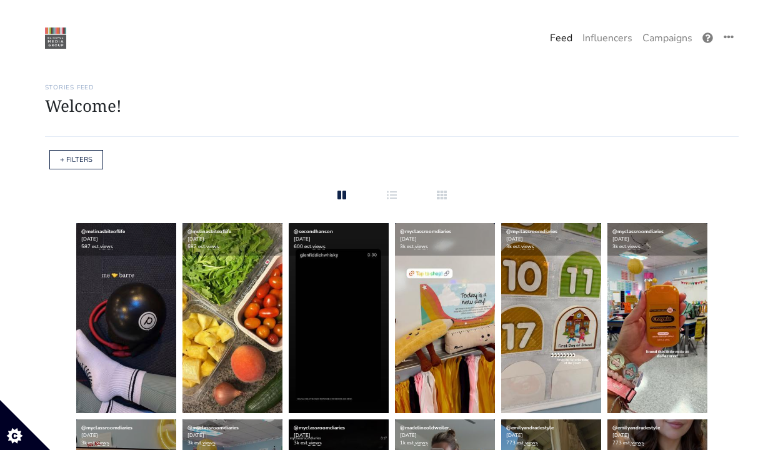
click at [76, 152] on div "+ FILTERS" at bounding box center [76, 159] width 54 height 19
click at [76, 157] on link "+ FILTERS" at bounding box center [76, 159] width 32 height 9
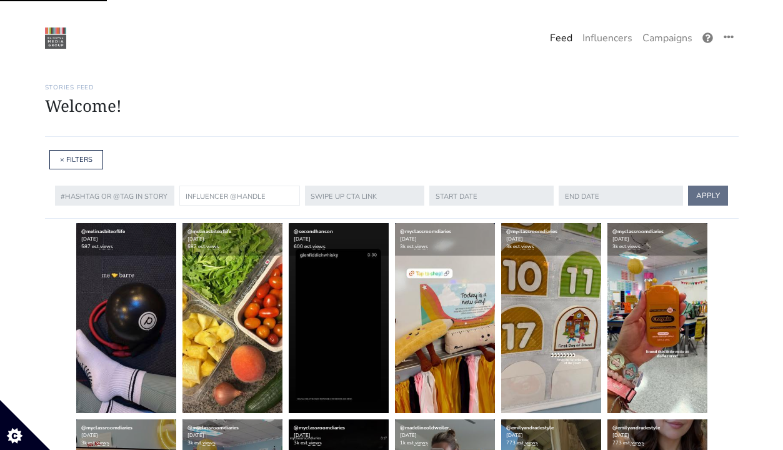
click at [208, 197] on input "text" at bounding box center [239, 196] width 121 height 20
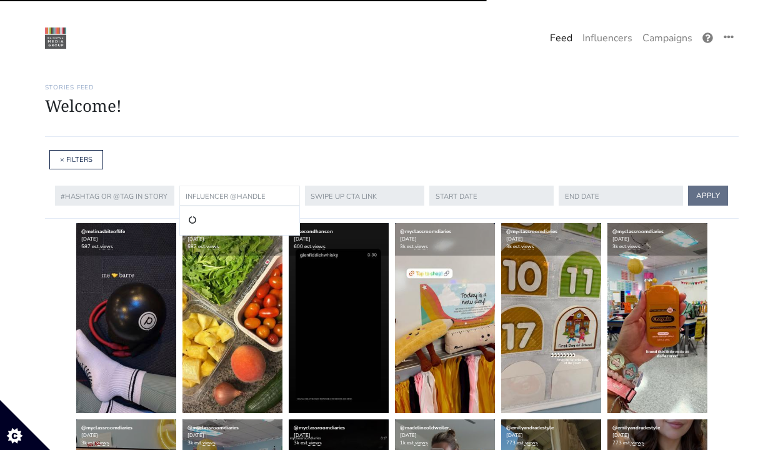
paste input "@theoneshu"
type input "@theoneshu"
click at [688, 186] on button "APPLY" at bounding box center [708, 196] width 40 height 20
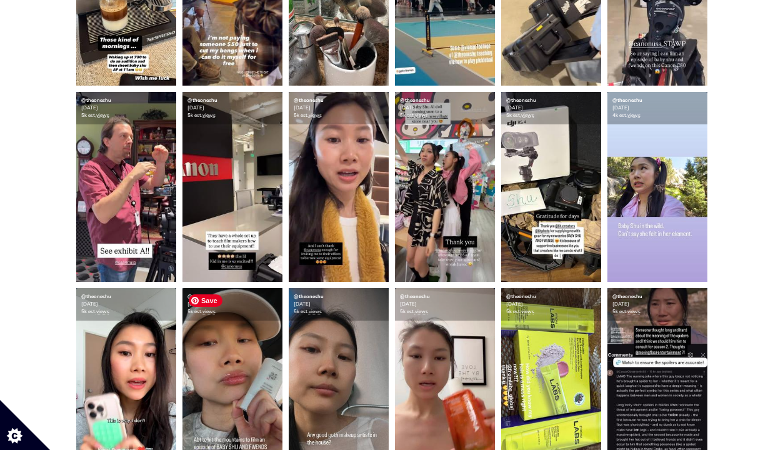
scroll to position [902, 0]
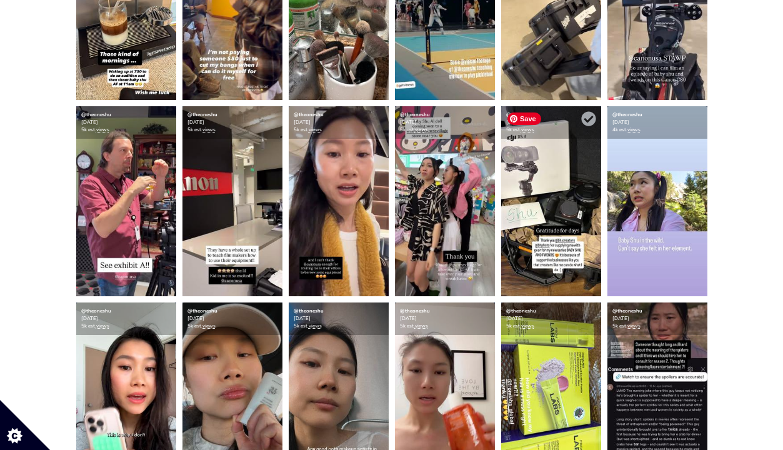
click at [524, 179] on img at bounding box center [551, 201] width 100 height 190
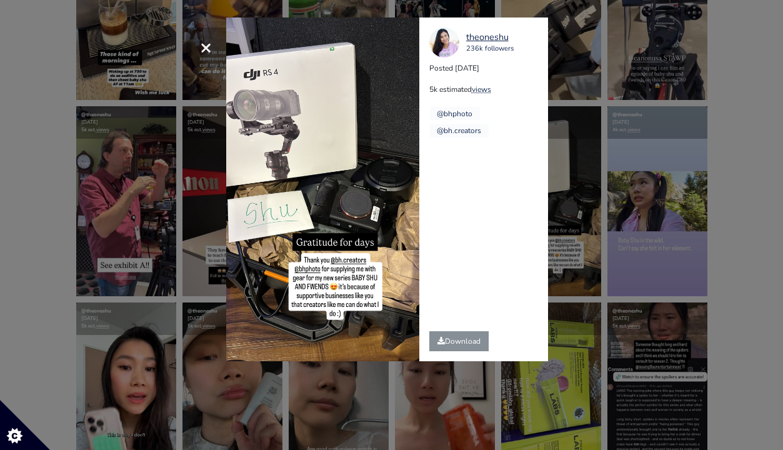
click at [625, 241] on div "× [GEOGRAPHIC_DATA] 236k followers Posted [DATE] 5k estimated views @bhphoto" at bounding box center [391, 225] width 783 height 450
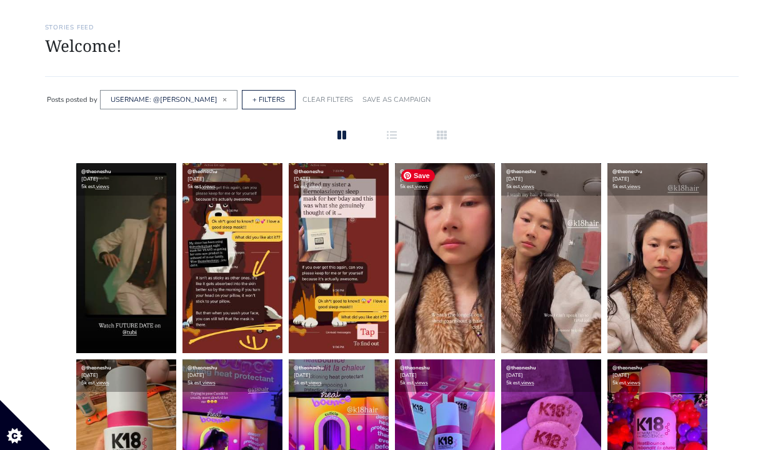
scroll to position [0, 0]
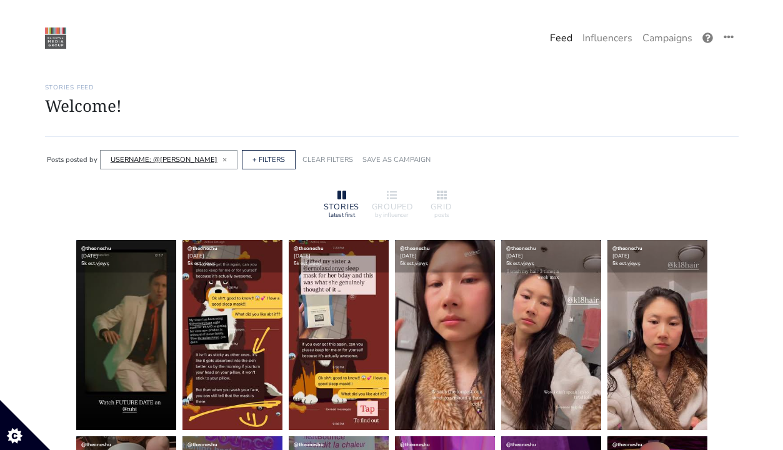
click at [177, 157] on link "USERNAME: @[PERSON_NAME]" at bounding box center [164, 159] width 107 height 9
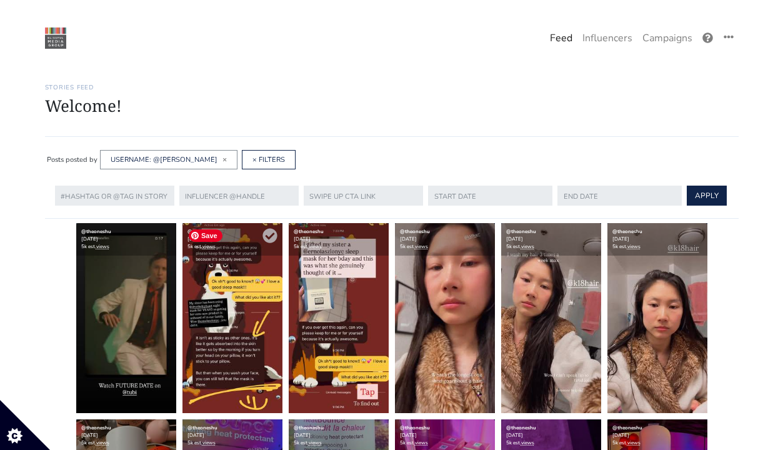
click at [236, 313] on img at bounding box center [232, 318] width 100 height 190
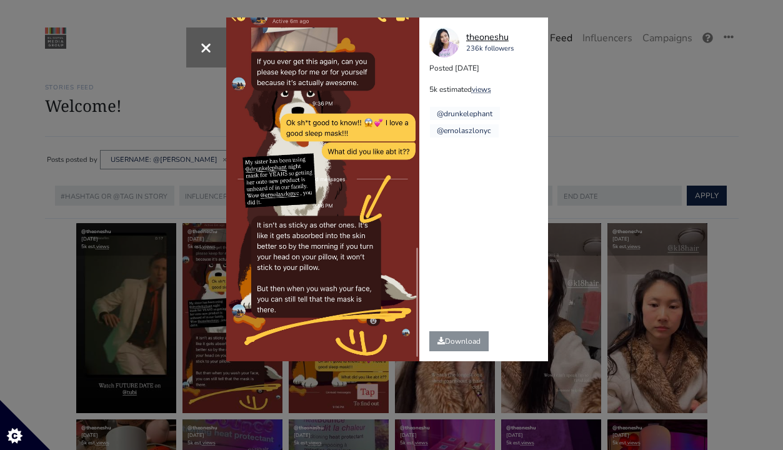
click at [492, 31] on div "theoneshu" at bounding box center [489, 38] width 47 height 14
